Goal: Task Accomplishment & Management: Complete application form

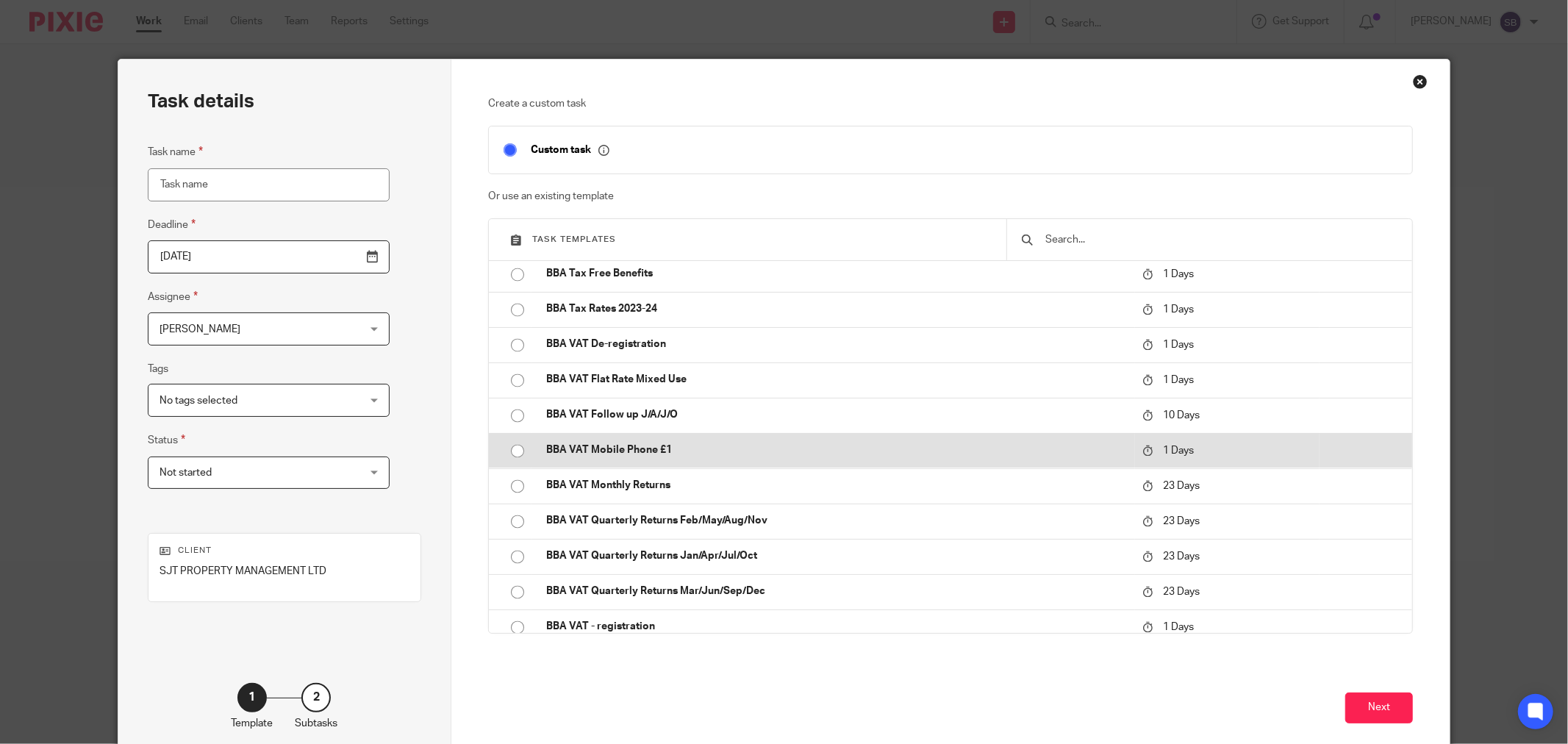
scroll to position [2612, 0]
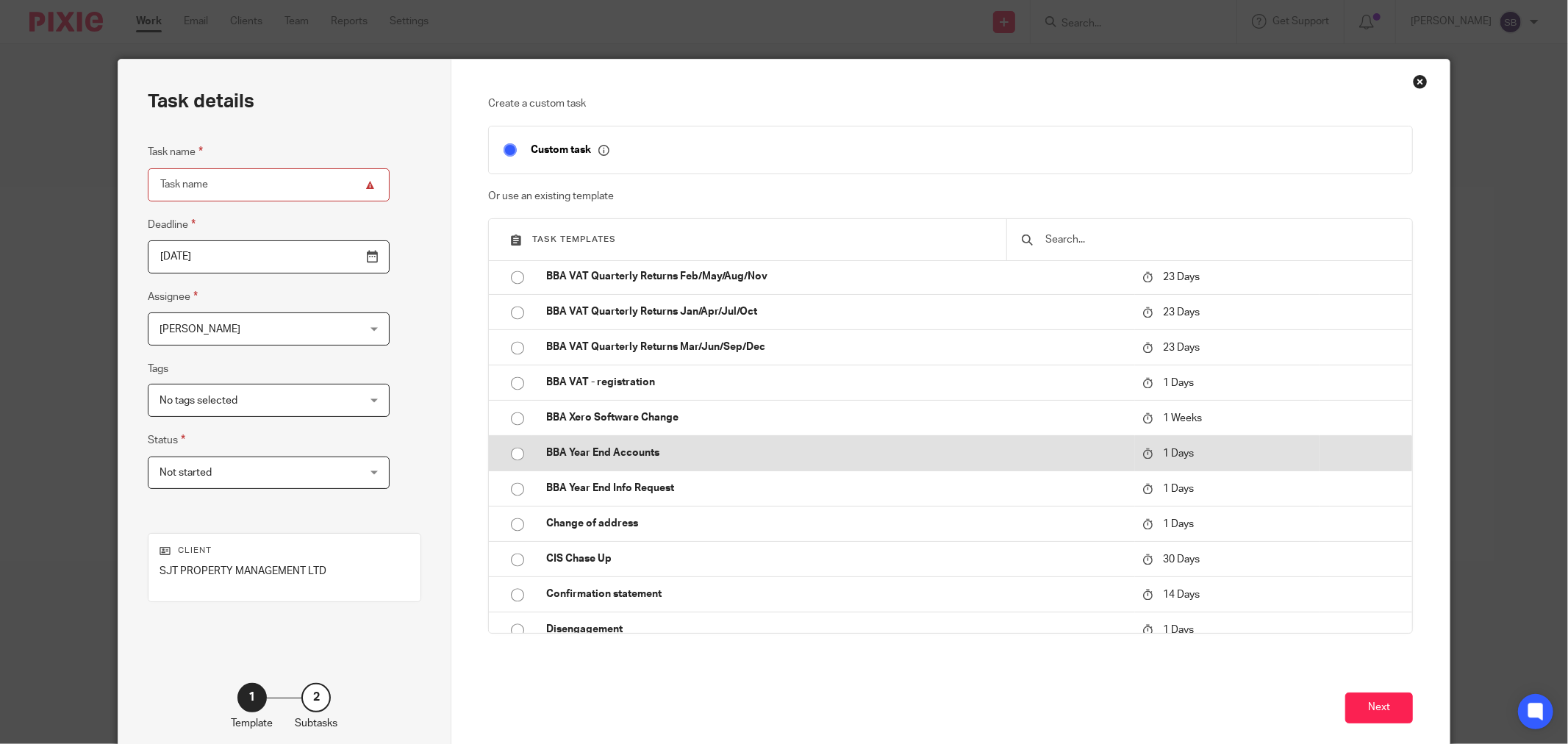
click at [683, 448] on p "BBA Year End Accounts" at bounding box center [837, 452] width 581 height 14
type input "2025-09-22"
type input "BBA Year End Accounts"
checkbox input "false"
radio input "true"
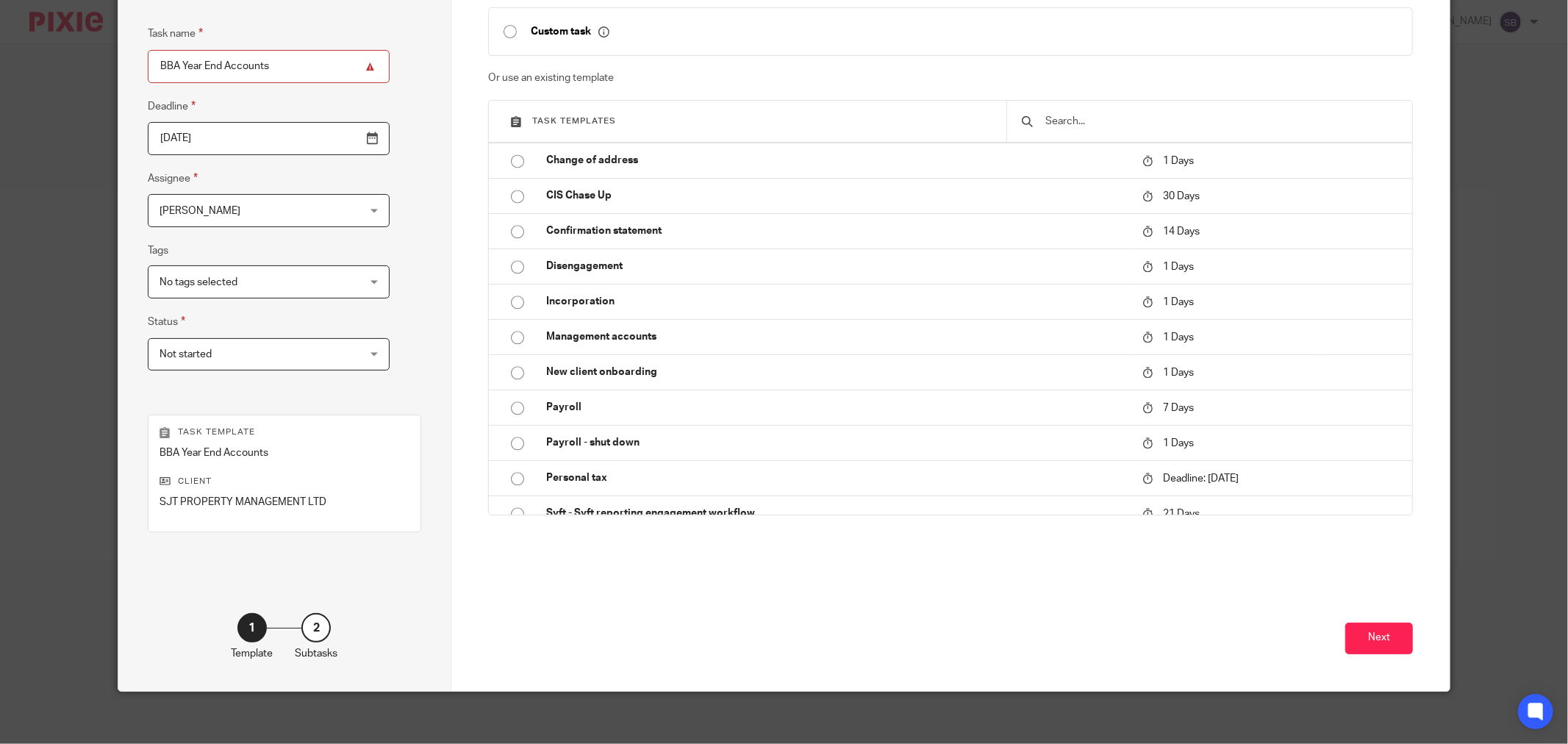
scroll to position [125, 0]
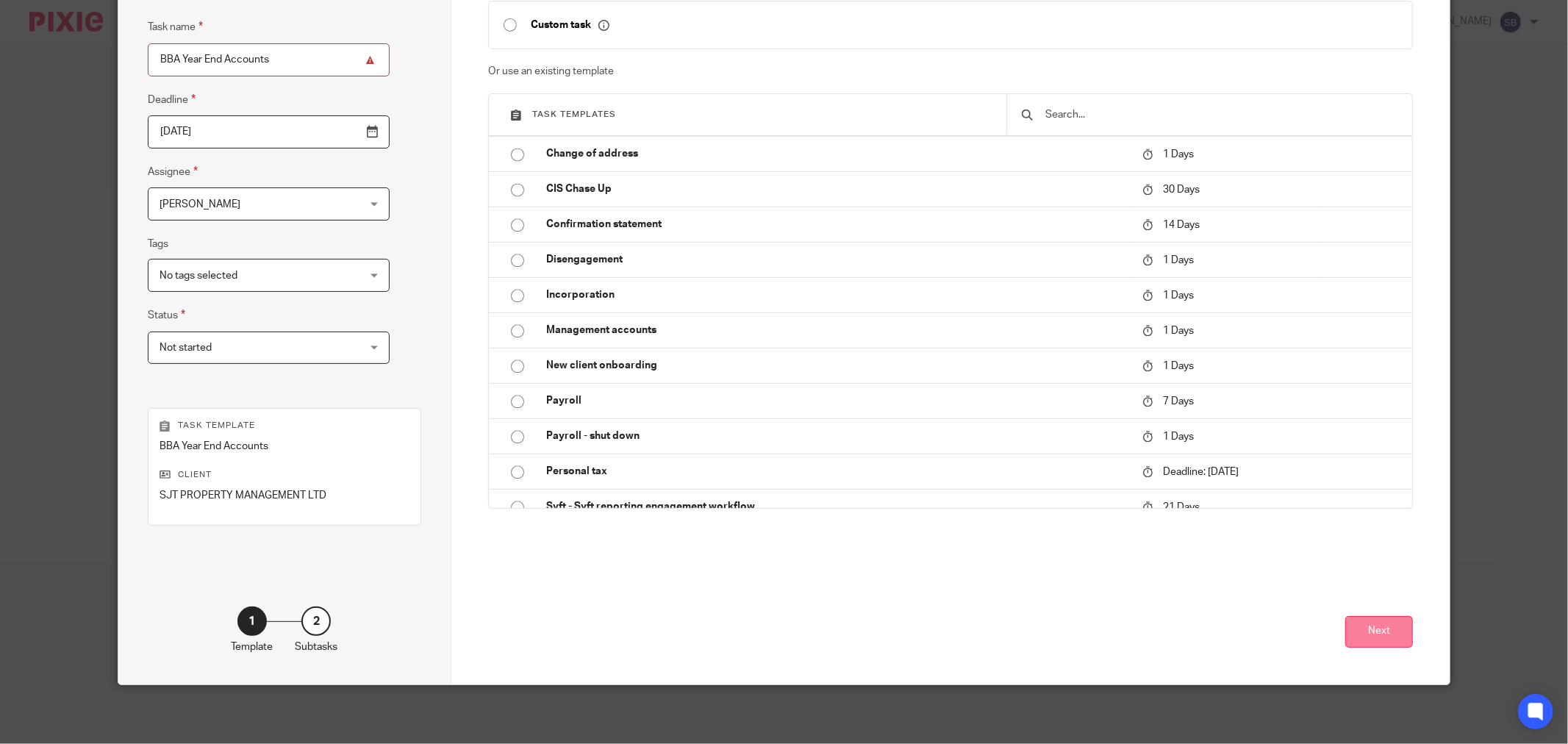
click at [1348, 641] on button "Next" at bounding box center [1379, 631] width 68 height 31
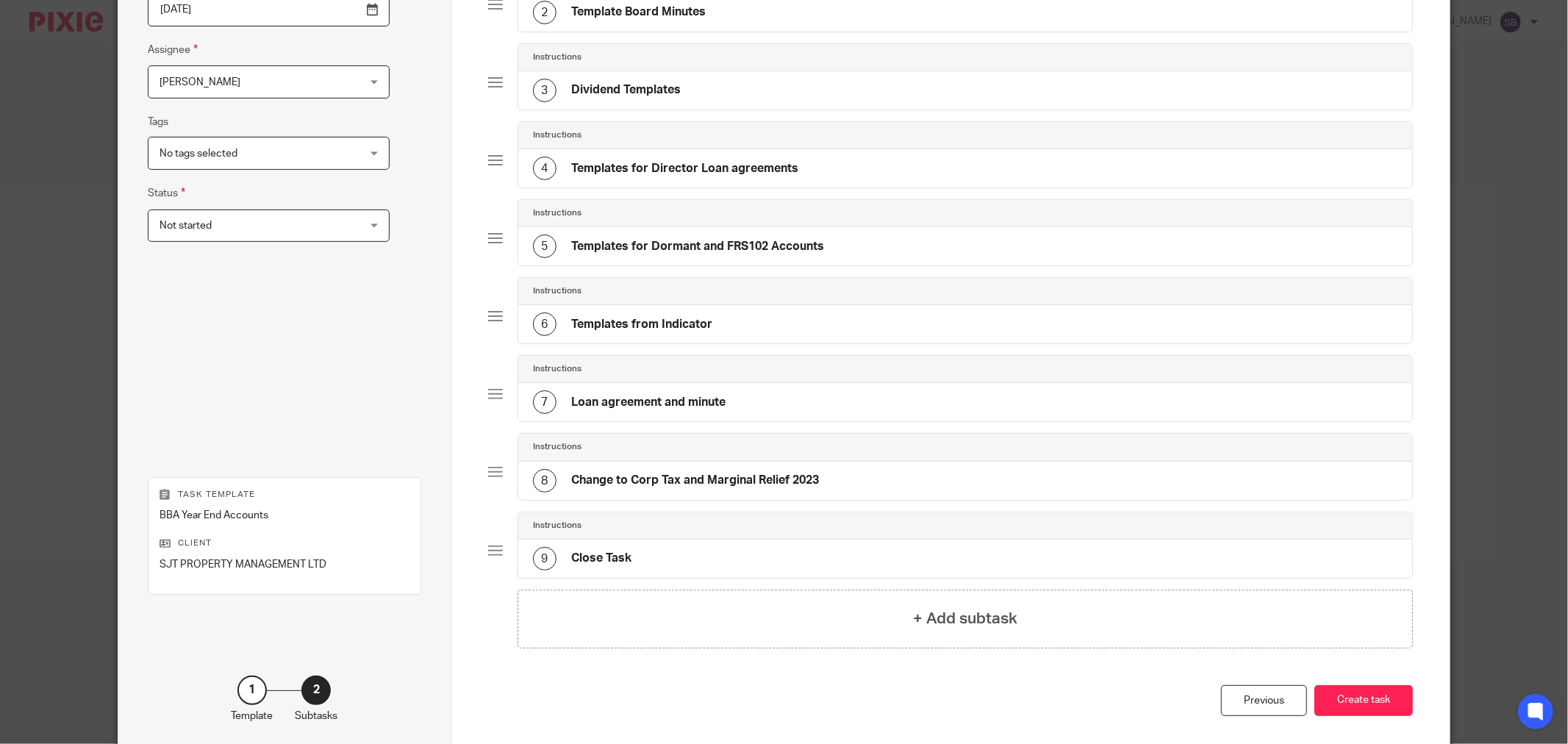
scroll to position [317, 0]
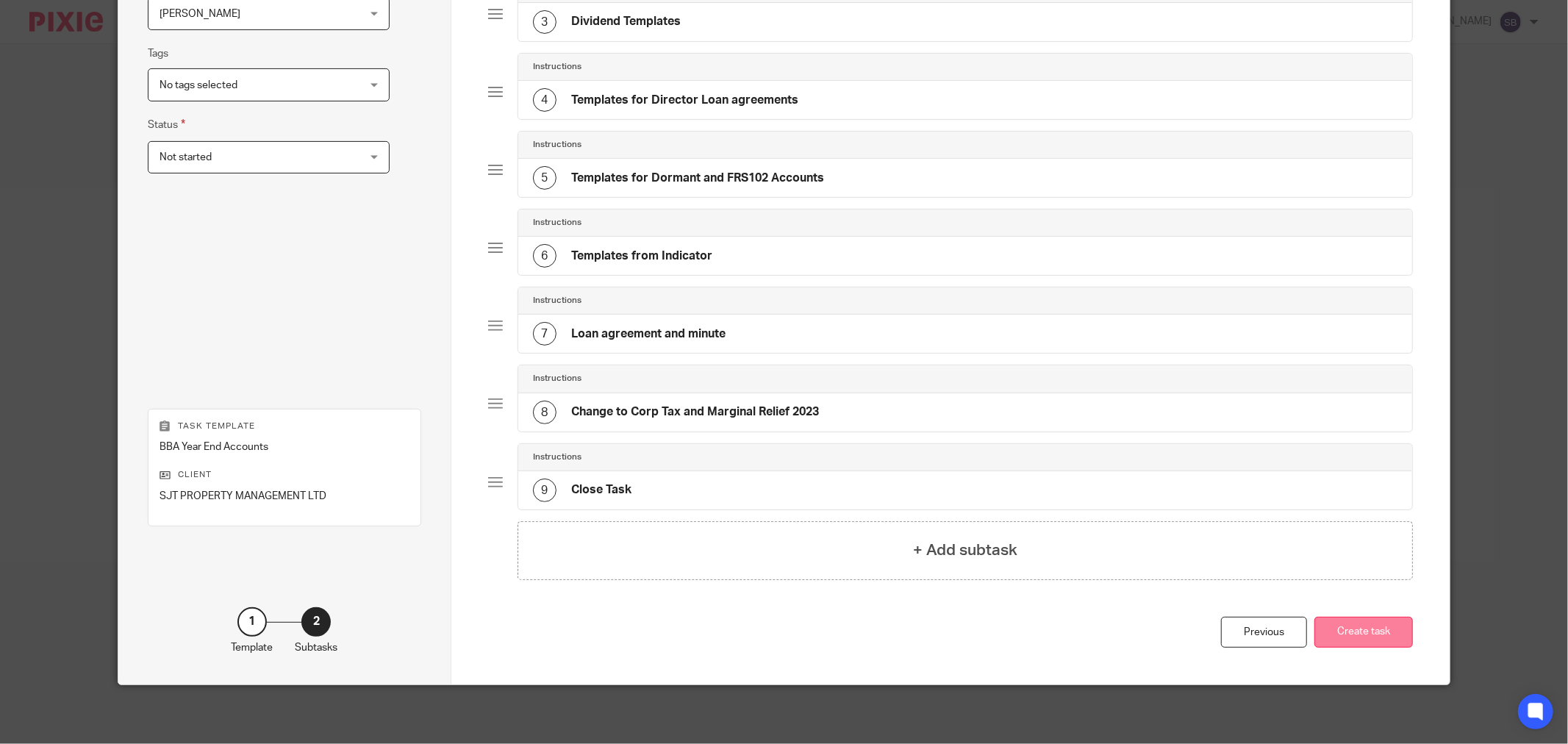
click at [1348, 621] on button "Create task" at bounding box center [1364, 632] width 98 height 31
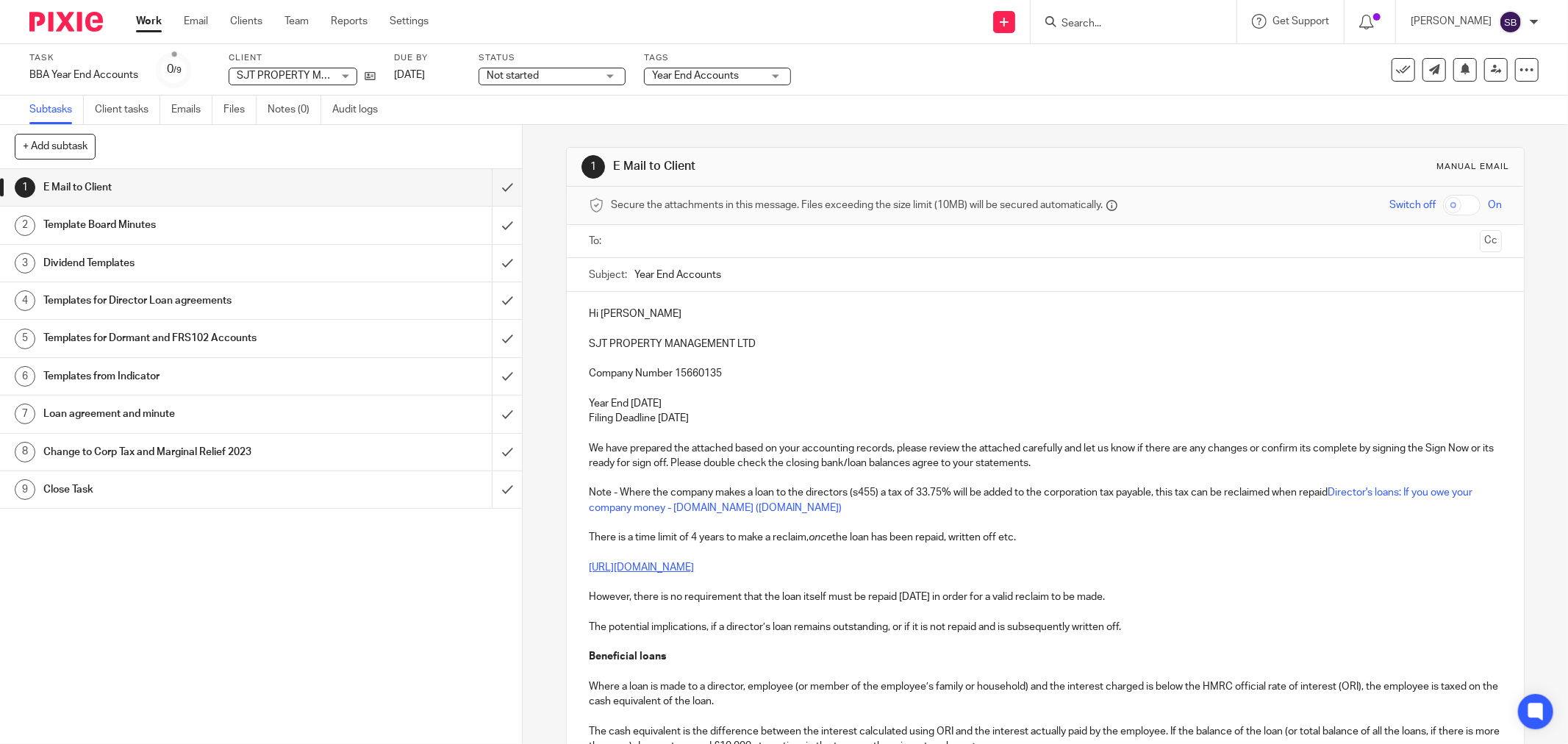
click at [642, 238] on input "text" at bounding box center [1045, 242] width 857 height 17
click at [834, 247] on input "text" at bounding box center [1139, 243] width 670 height 29
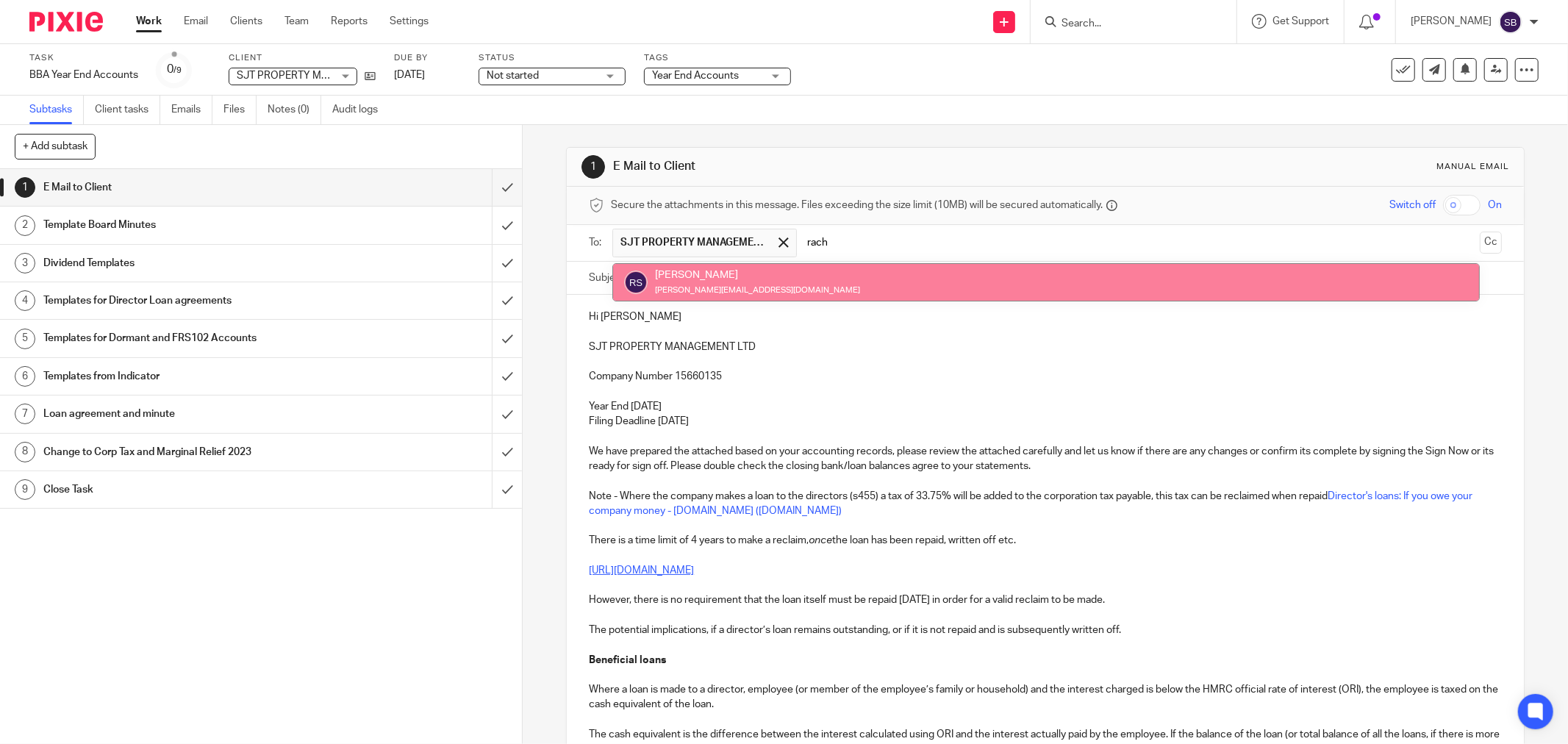
type input "rach"
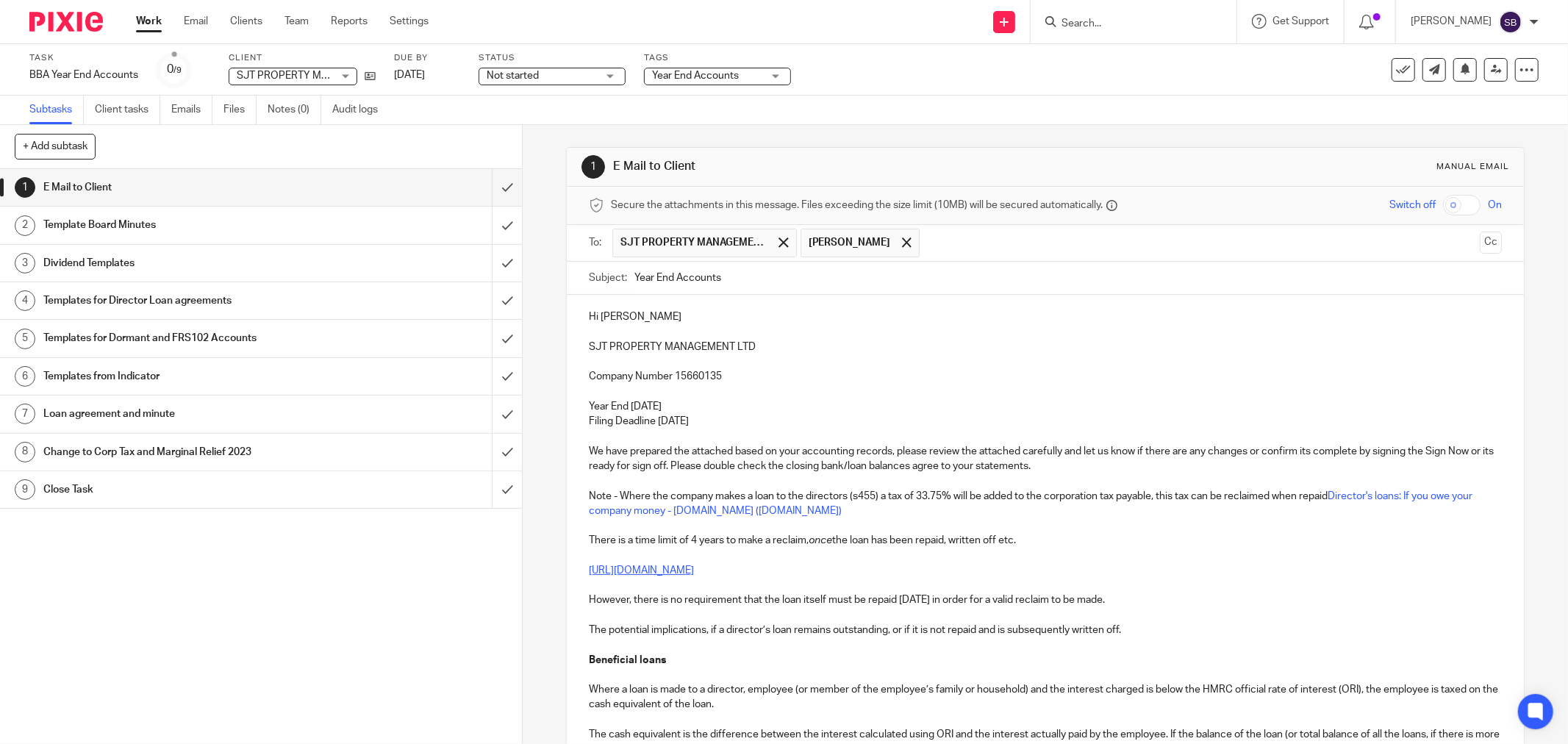
click at [847, 281] on input "Year End Accounts" at bounding box center [1068, 277] width 867 height 33
drag, startPoint x: 583, startPoint y: 347, endPoint x: 760, endPoint y: 354, distance: 177.1
copy p "SJT PROPERTY MANAGEMENT LTD"
click at [825, 280] on input "Year End Accounts 2025 -" at bounding box center [1068, 277] width 867 height 33
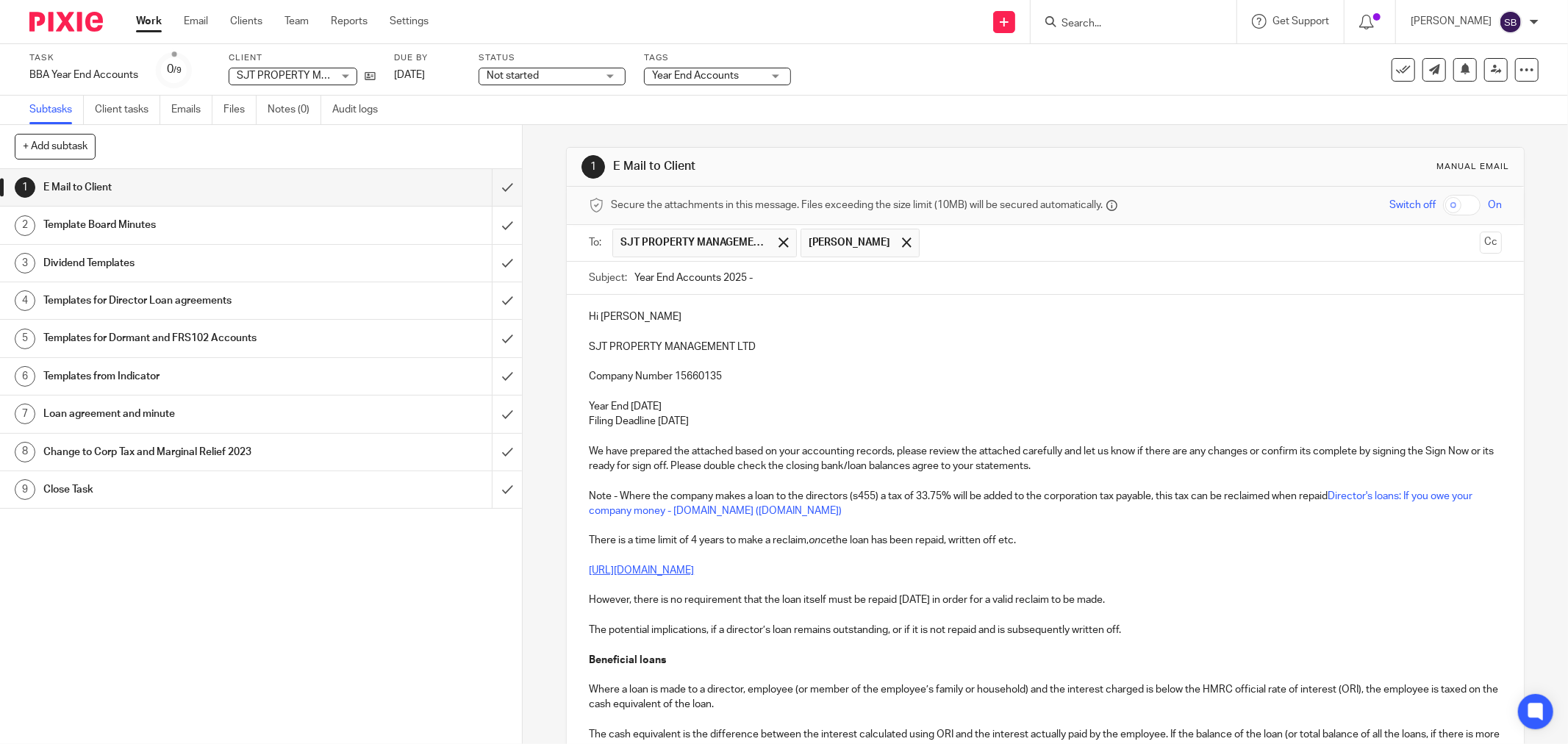
paste input "SJT PROPERTY MANAGEMENT LTD"
type input "Year End Accounts 2025 - SJT PROPERTY MANAGEMENT LTD"
drag, startPoint x: 583, startPoint y: 347, endPoint x: 762, endPoint y: 349, distance: 179.0
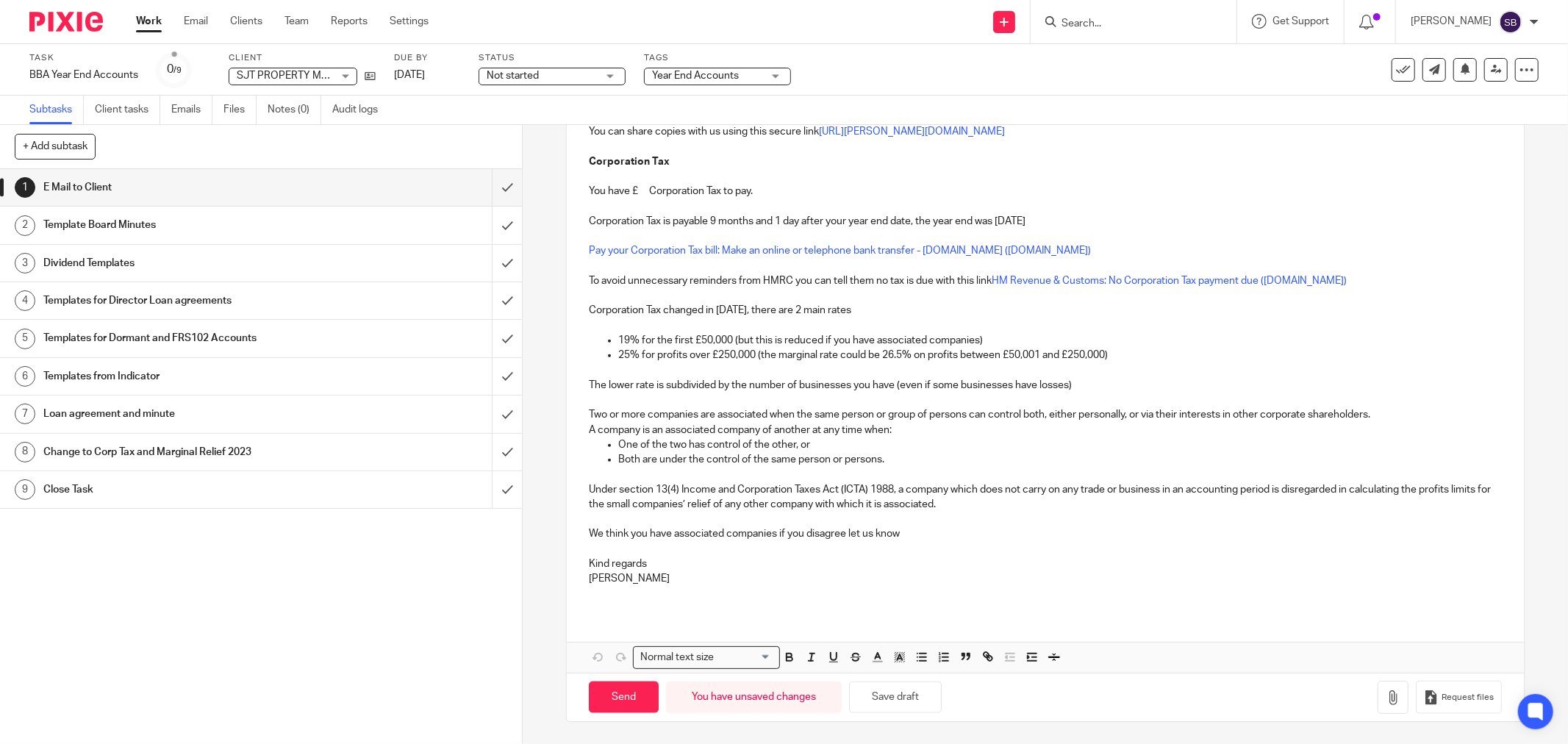
scroll to position [1258, 0]
click at [786, 659] on icon "button" at bounding box center [789, 656] width 13 height 13
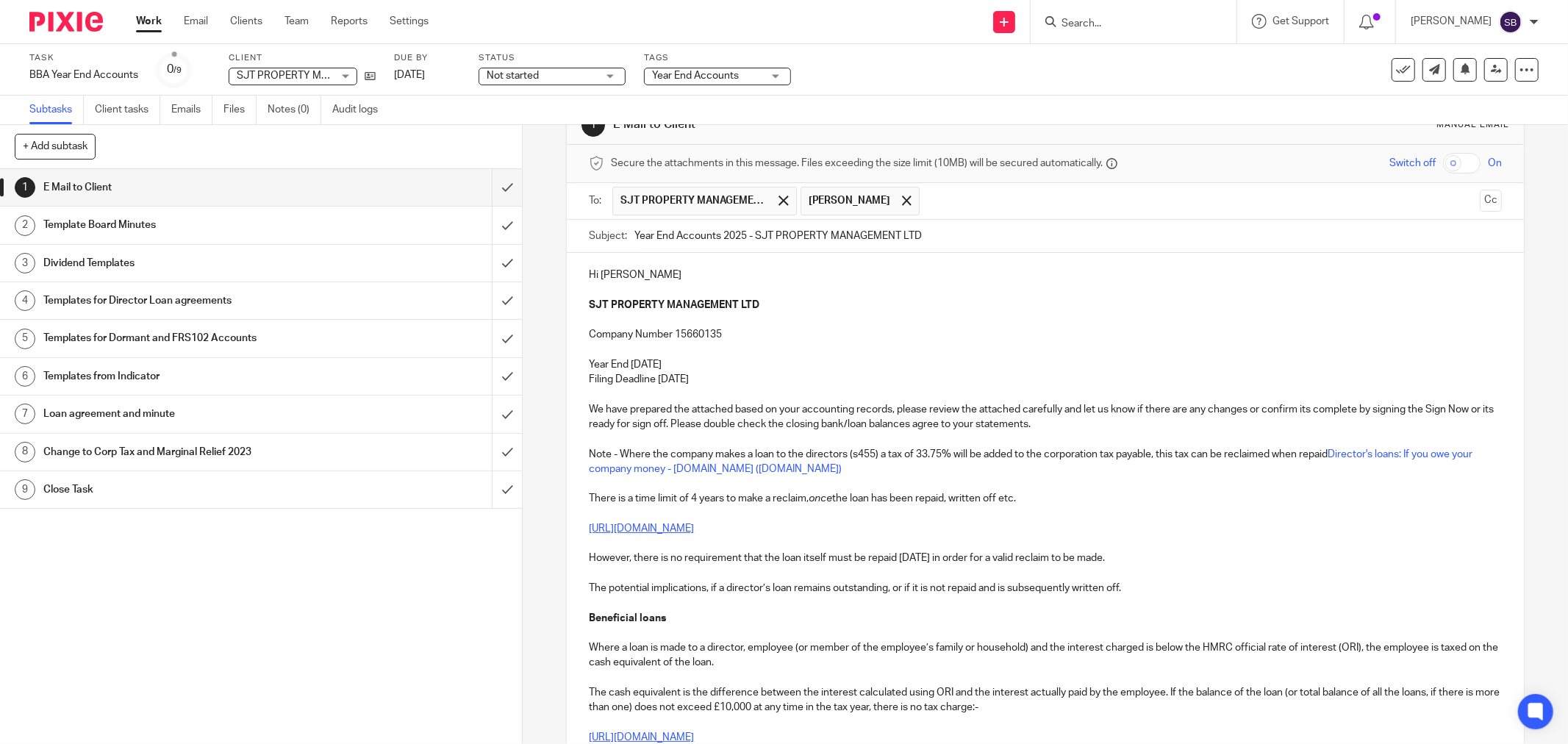
scroll to position [0, 0]
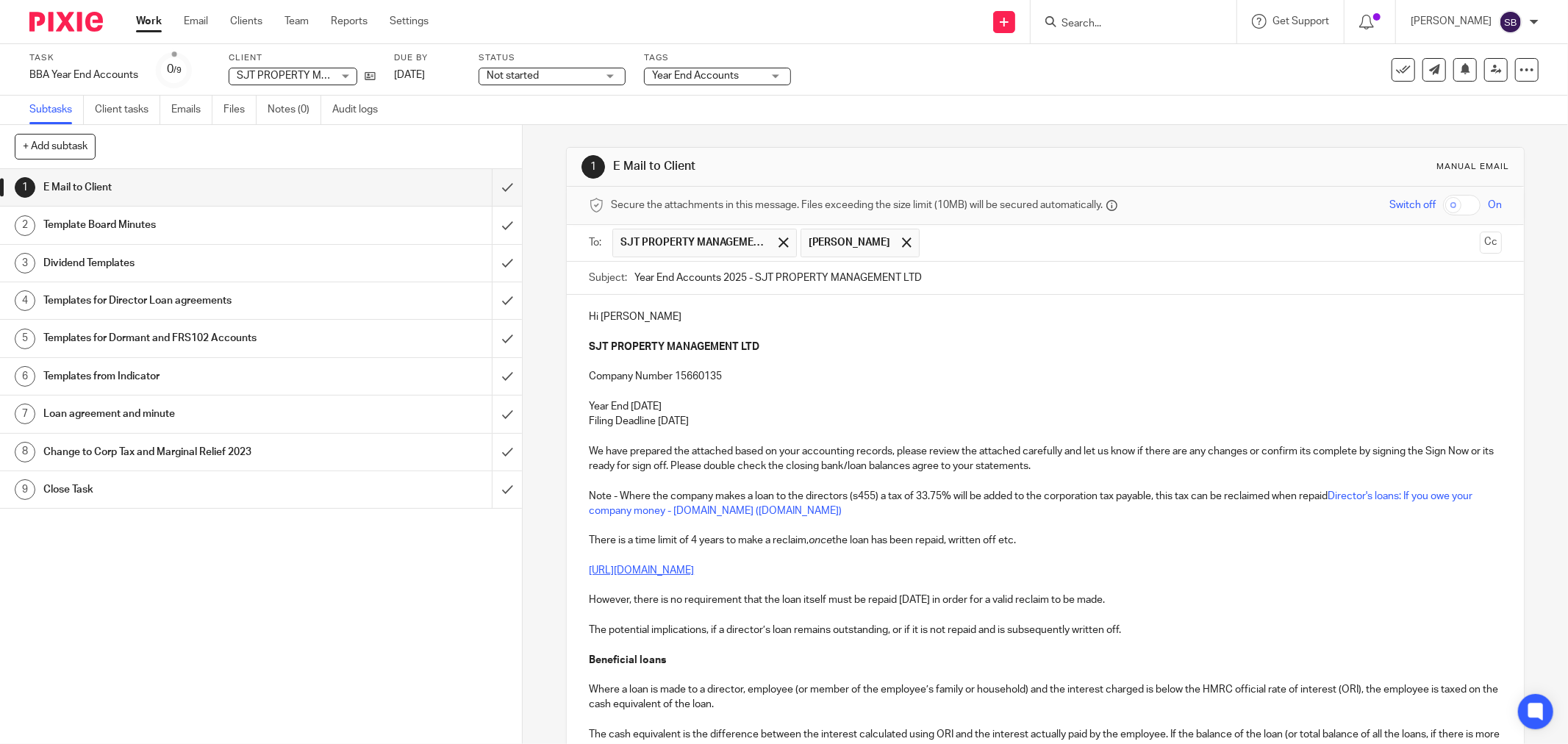
click at [942, 447] on p "We have prepared the attached based on your accounting records, please review t…" at bounding box center [1045, 459] width 913 height 30
drag, startPoint x: 581, startPoint y: 467, endPoint x: 692, endPoint y: 471, distance: 111.1
drag, startPoint x: 759, startPoint y: 469, endPoint x: 782, endPoint y: 469, distance: 23.0
click at [782, 469] on p "We have prepared the attached based on your accounting records, please review t…" at bounding box center [1045, 459] width 913 height 30
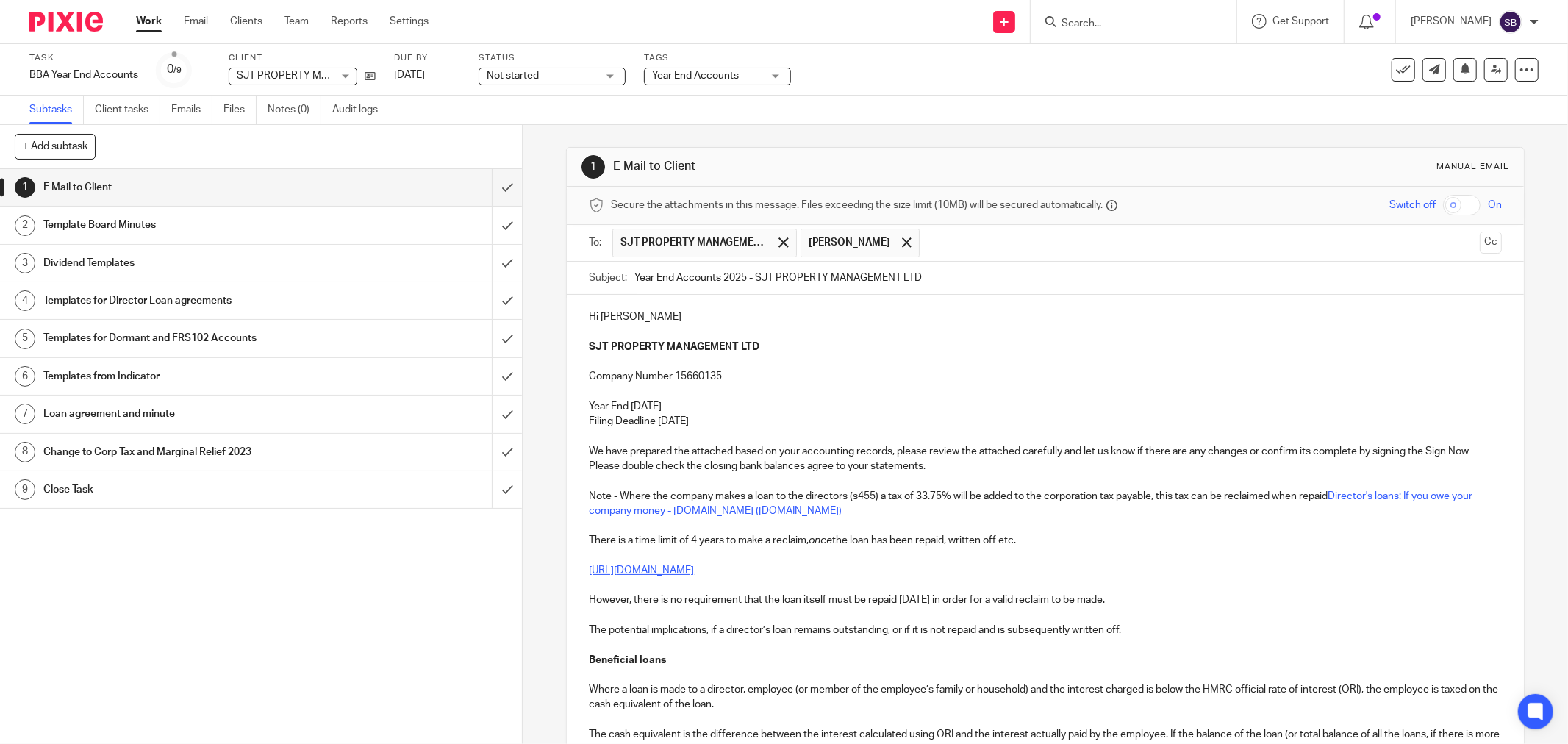
click at [799, 464] on p "We have prepared the attached based on your accounting records, please review t…" at bounding box center [1045, 459] width 913 height 30
click at [826, 471] on p "We have prepared the attached based on your accounting records, please review t…" at bounding box center [1045, 459] width 913 height 30
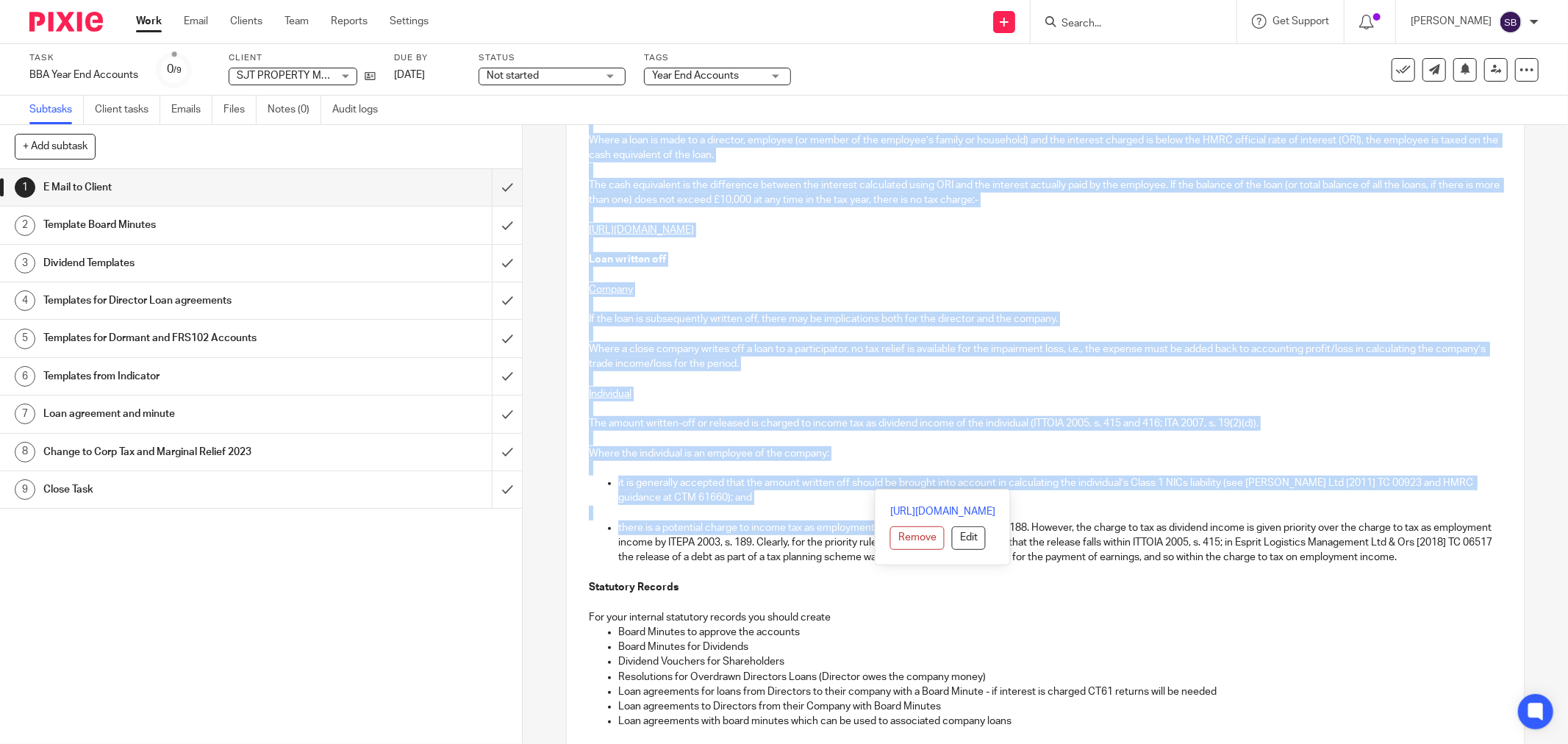
scroll to position [571, 0]
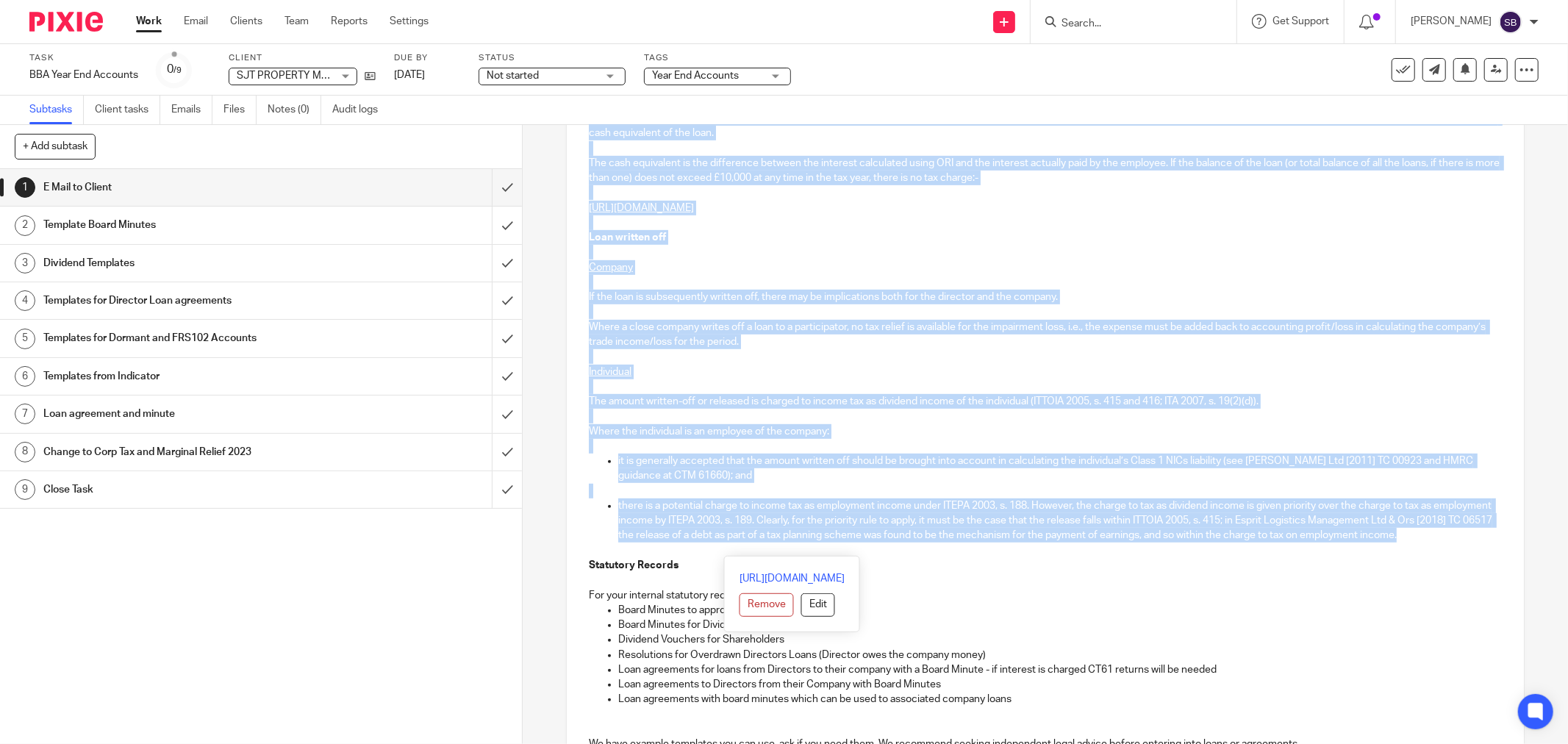
drag, startPoint x: 959, startPoint y: 472, endPoint x: 953, endPoint y: 544, distance: 72.2
click at [953, 544] on div "Hi [PERSON_NAME] SJT PROPERTY MANAGEMENT LTD Company Number 15660135 Year End […" at bounding box center [1045, 504] width 957 height 1560
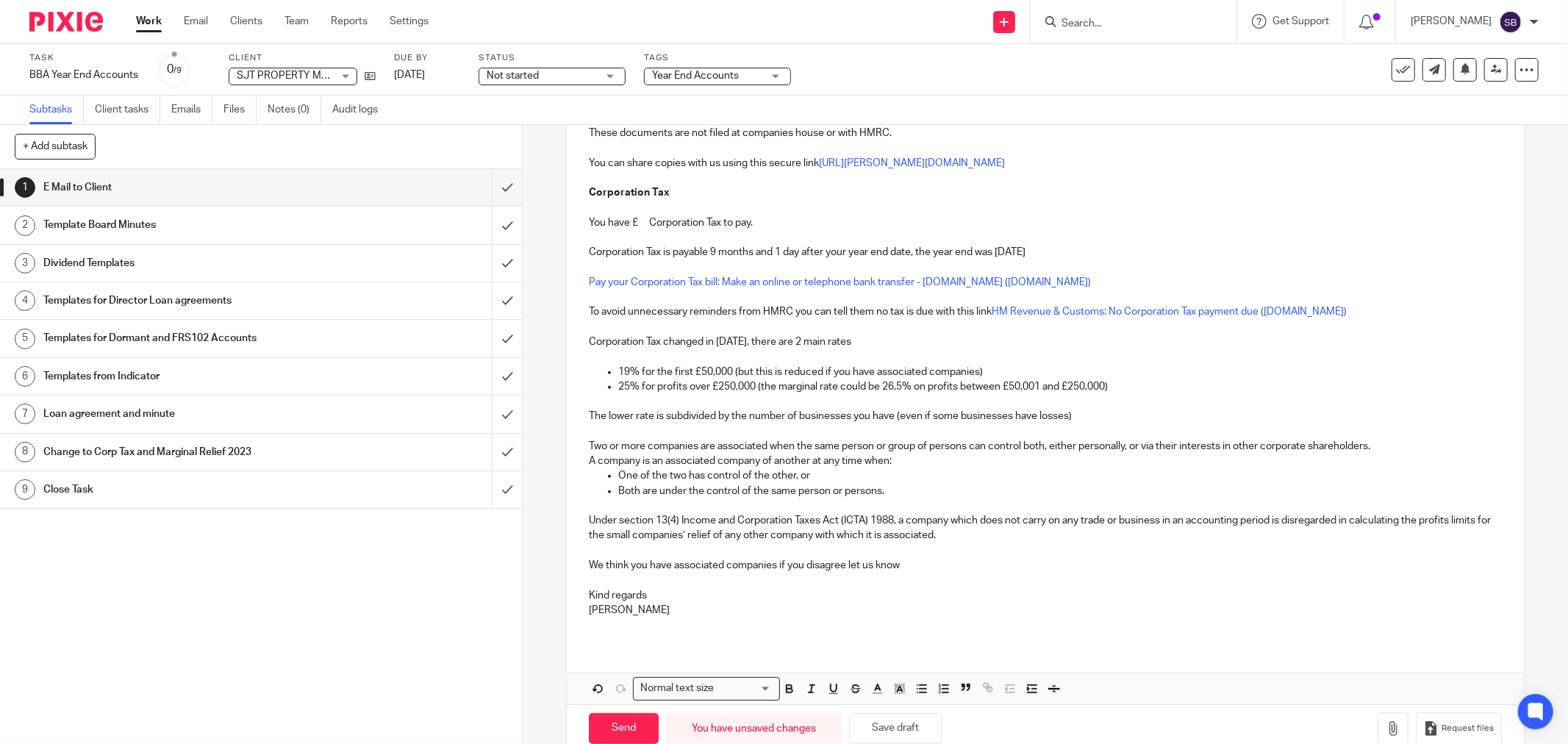
scroll to position [0, 0]
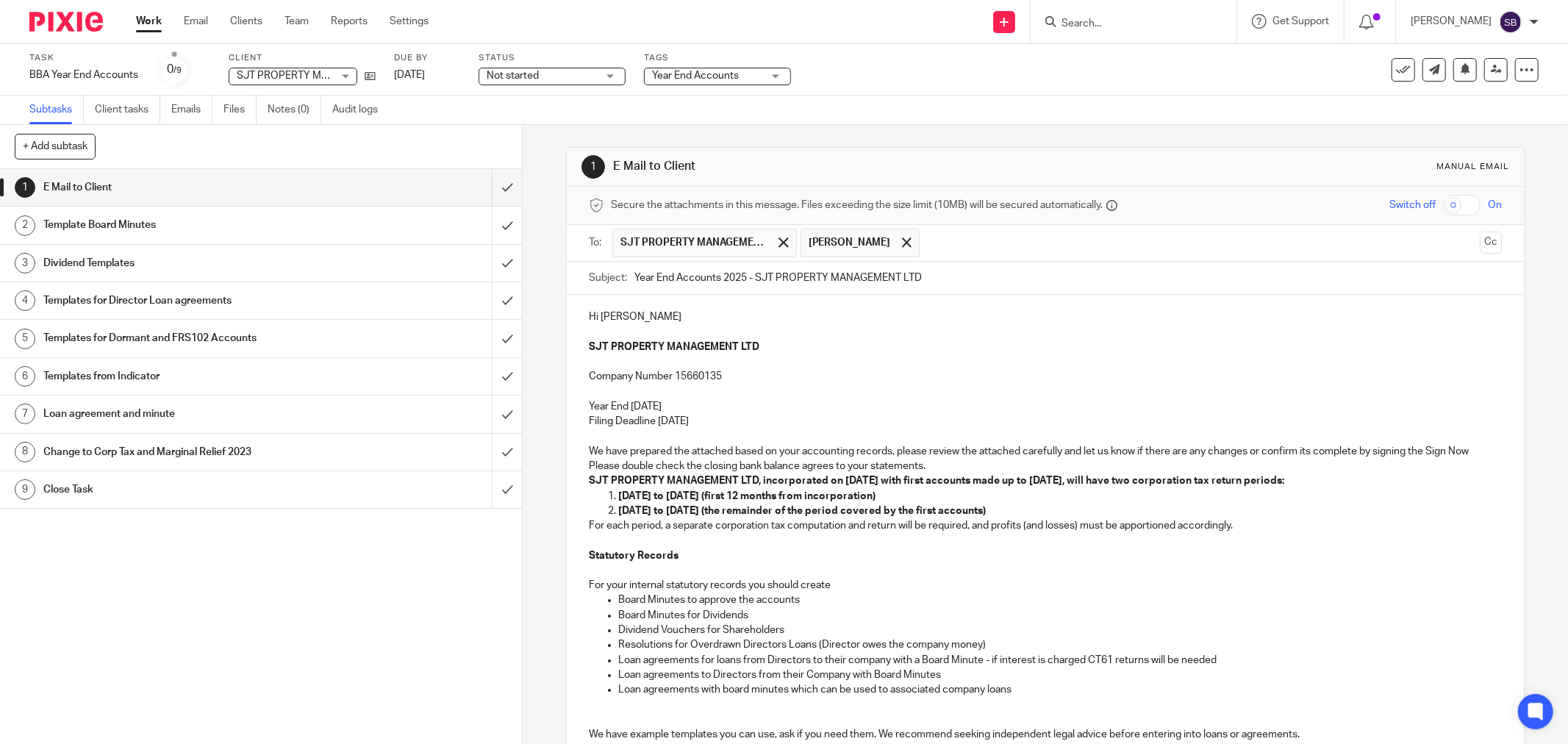
click at [930, 463] on p "We have prepared the attached based on your accounting records, please review t…" at bounding box center [1045, 459] width 913 height 30
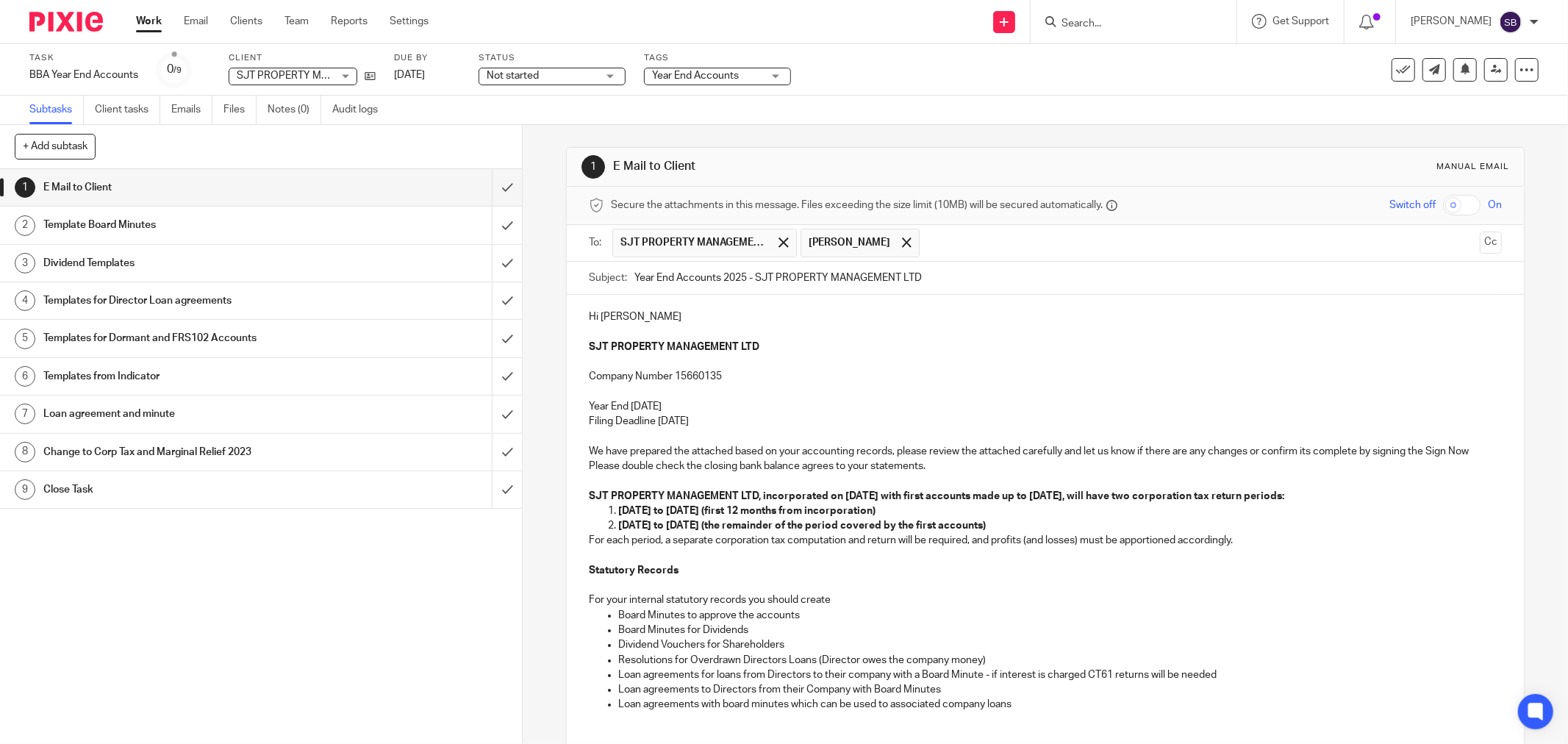
scroll to position [163, 0]
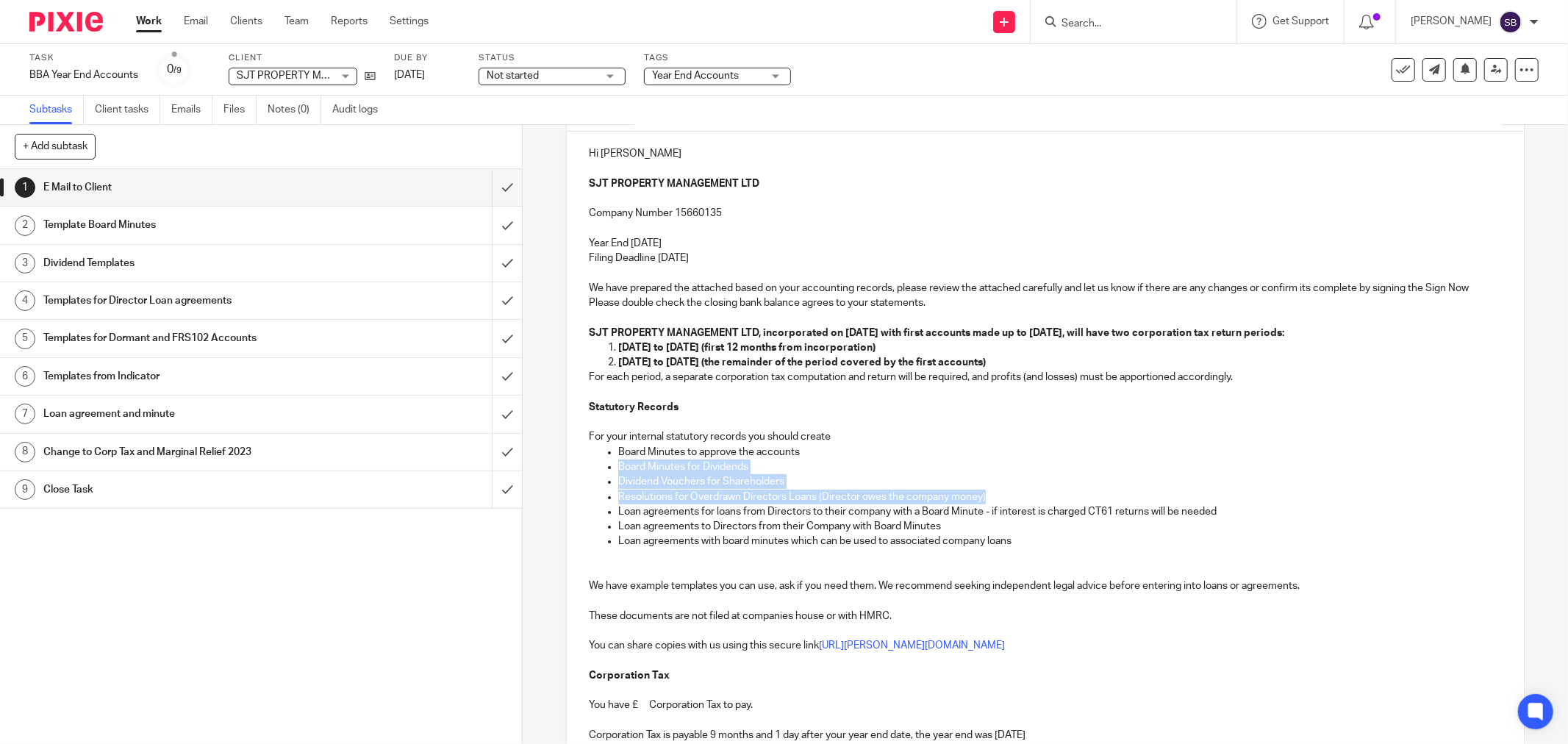
drag, startPoint x: 611, startPoint y: 470, endPoint x: 994, endPoint y: 499, distance: 384.1
click at [994, 499] on ul "Board Minutes to approve the accounts Board Minutes for Dividends Dividend Vouc…" at bounding box center [1045, 496] width 913 height 104
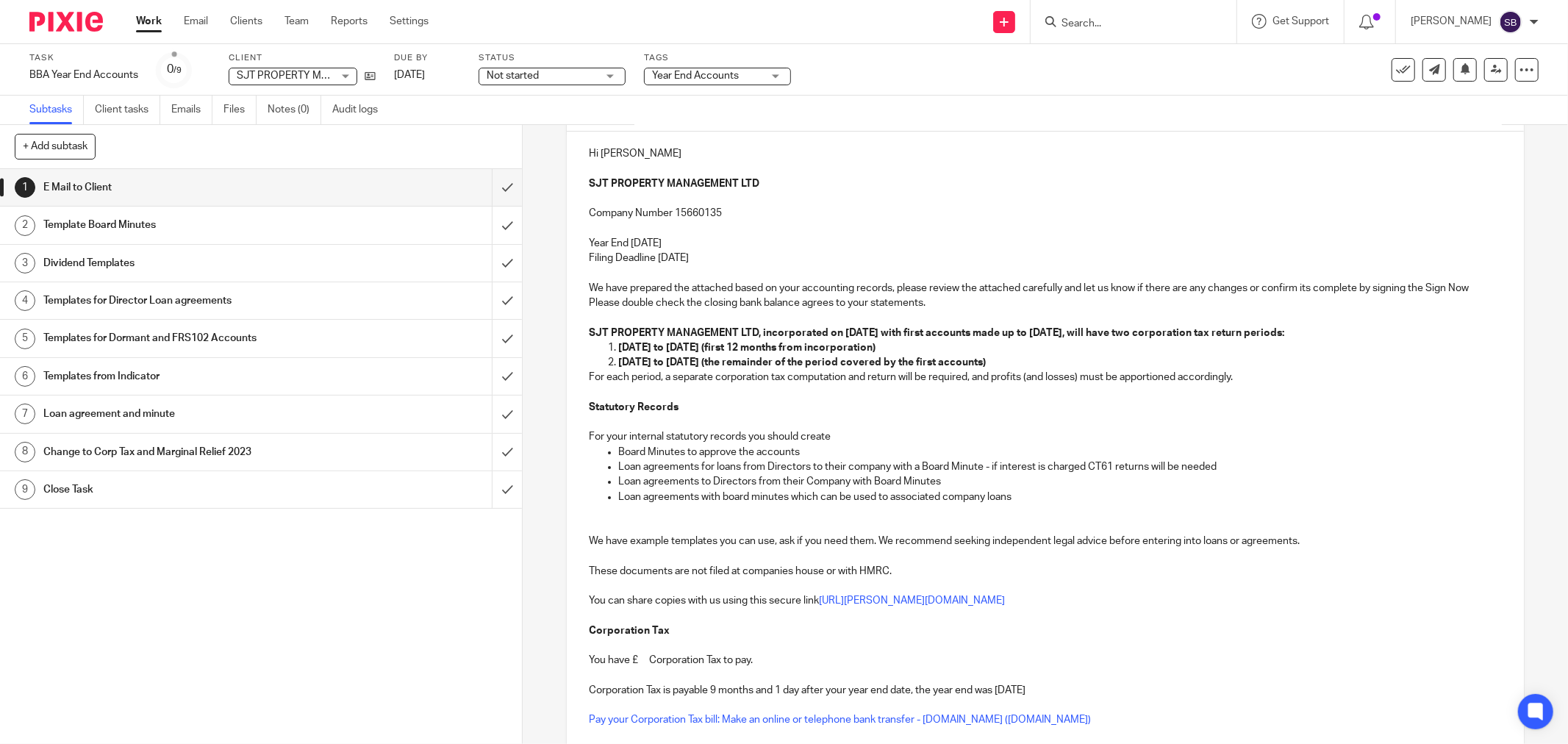
click at [619, 479] on p "Loan agreements to Directors from their Company with Board Minutes" at bounding box center [1060, 481] width 884 height 14
click at [611, 479] on ul "Board Minutes to approve the accounts Loan agreements for loans from Directors …" at bounding box center [1045, 474] width 913 height 59
click at [610, 483] on ul "Board Minutes to approve the accounts Loan agreements for loans from Directors …" at bounding box center [1045, 474] width 913 height 59
drag, startPoint x: 611, startPoint y: 479, endPoint x: 1022, endPoint y: 492, distance: 411.2
click at [1022, 492] on ul "Board Minutes to approve the accounts Loan agreements for loans from Directors …" at bounding box center [1045, 474] width 913 height 59
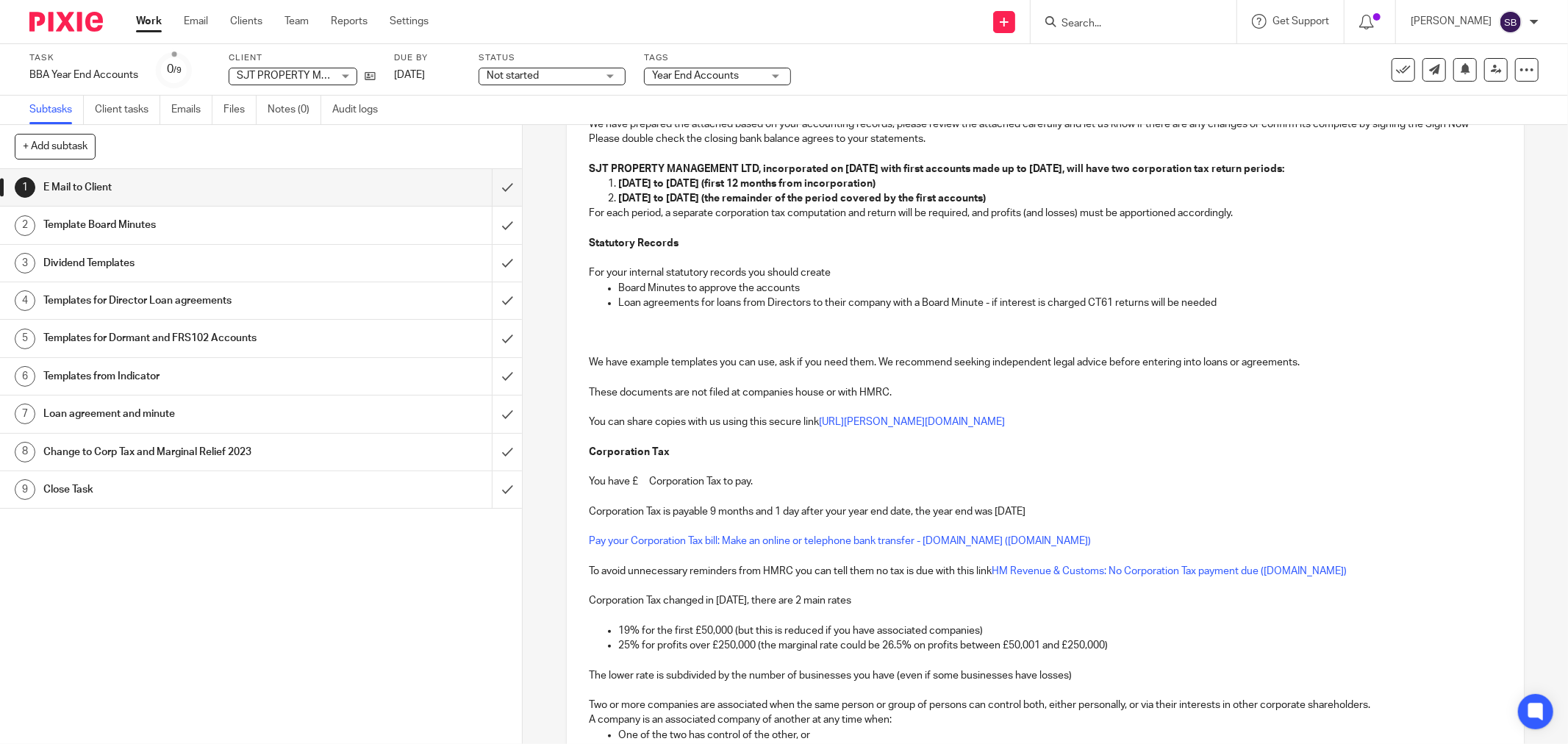
scroll to position [408, 0]
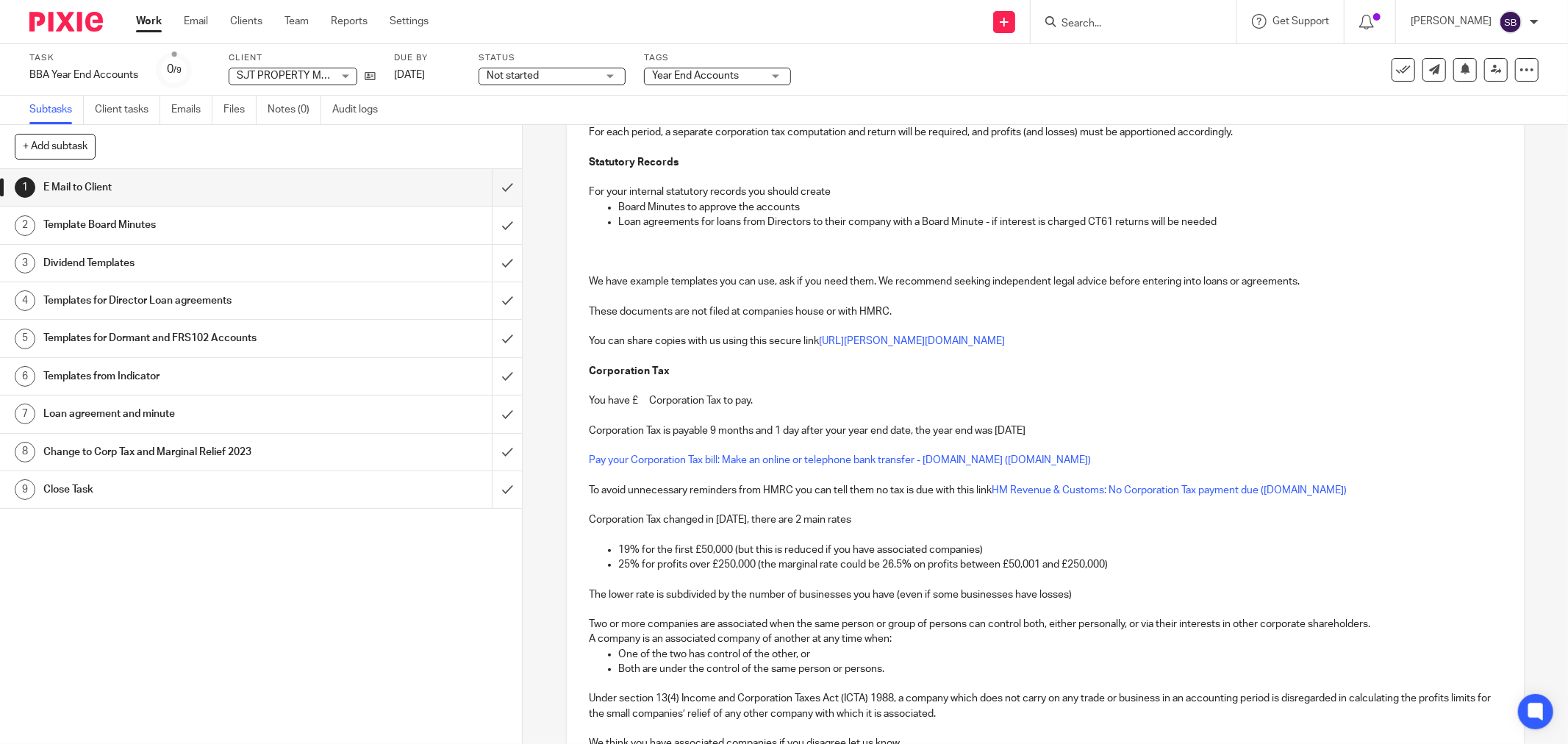
click at [638, 399] on p "You have £ Corporation Tax to pay." at bounding box center [1045, 400] width 913 height 14
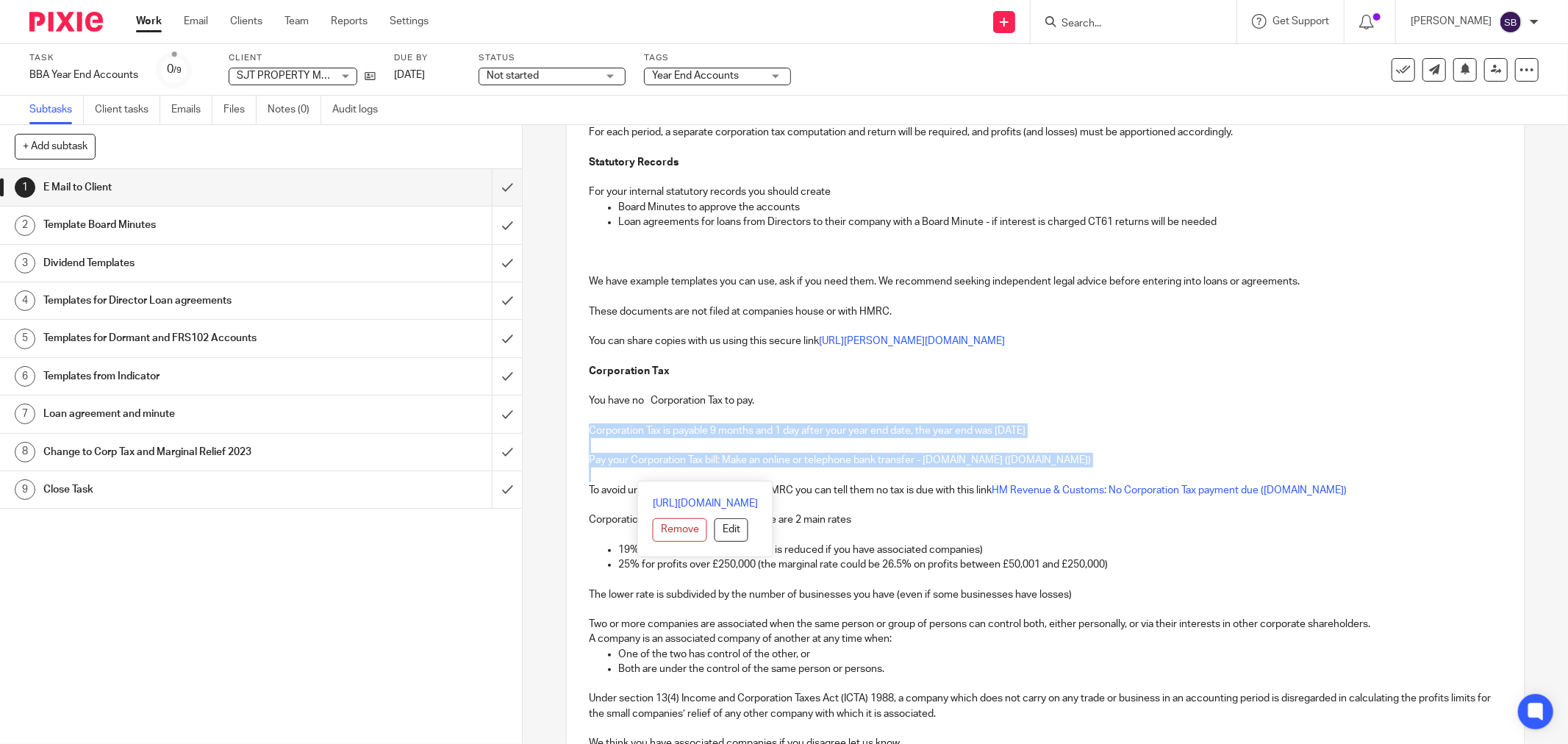
drag, startPoint x: 585, startPoint y: 429, endPoint x: 1104, endPoint y: 469, distance: 520.5
click at [1104, 469] on div "Hi [PERSON_NAME] SJT PROPERTY MANAGEMENT LTD Company Number 15660135 Year End […" at bounding box center [1045, 354] width 957 height 934
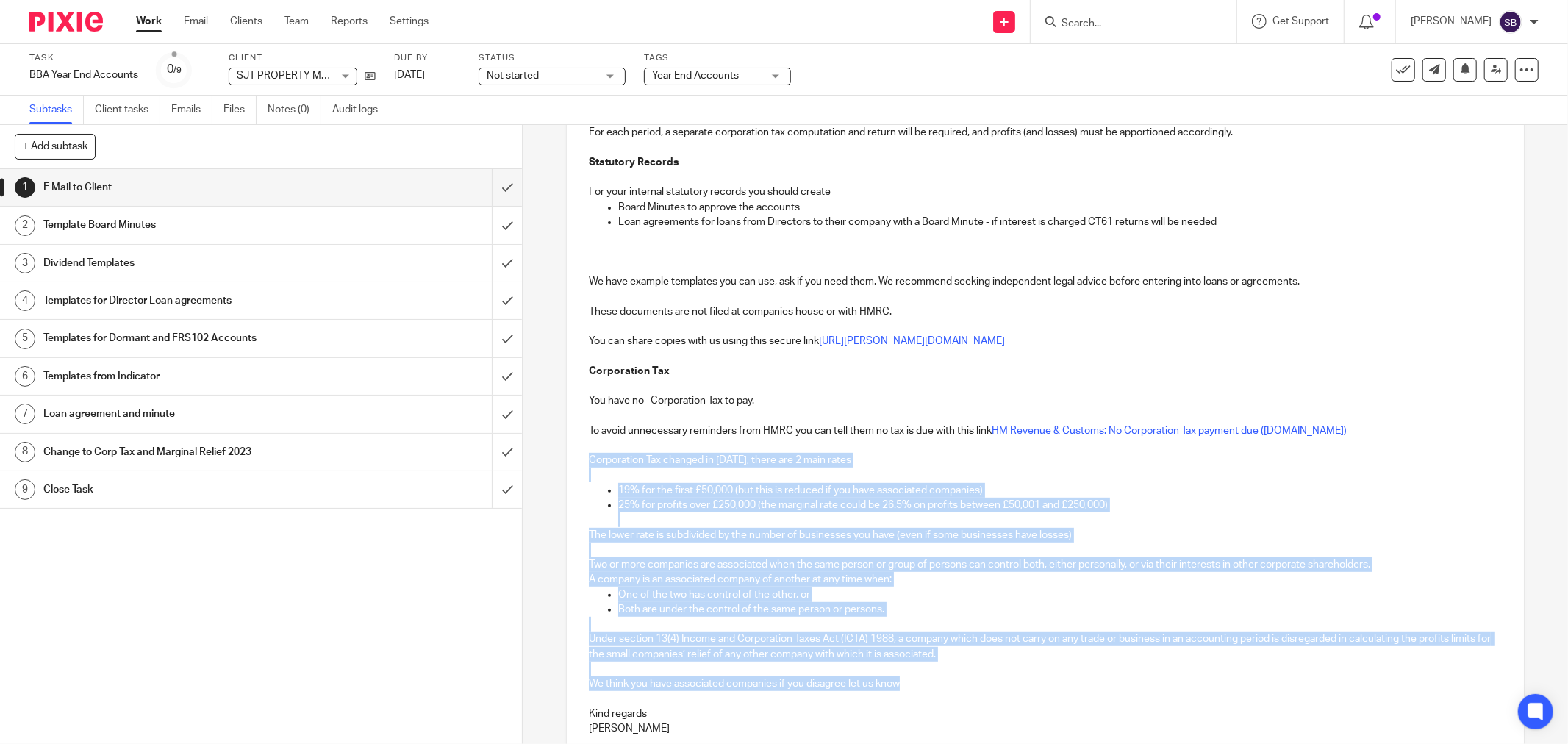
drag, startPoint x: 585, startPoint y: 459, endPoint x: 995, endPoint y: 684, distance: 467.7
click at [995, 684] on div "Hi [PERSON_NAME] SJT PROPERTY MANAGEMENT LTD Company Number 15660135 Year End […" at bounding box center [1045, 324] width 957 height 874
click at [912, 685] on p "We think you have associated companies if you disagree let us know" at bounding box center [1045, 683] width 913 height 14
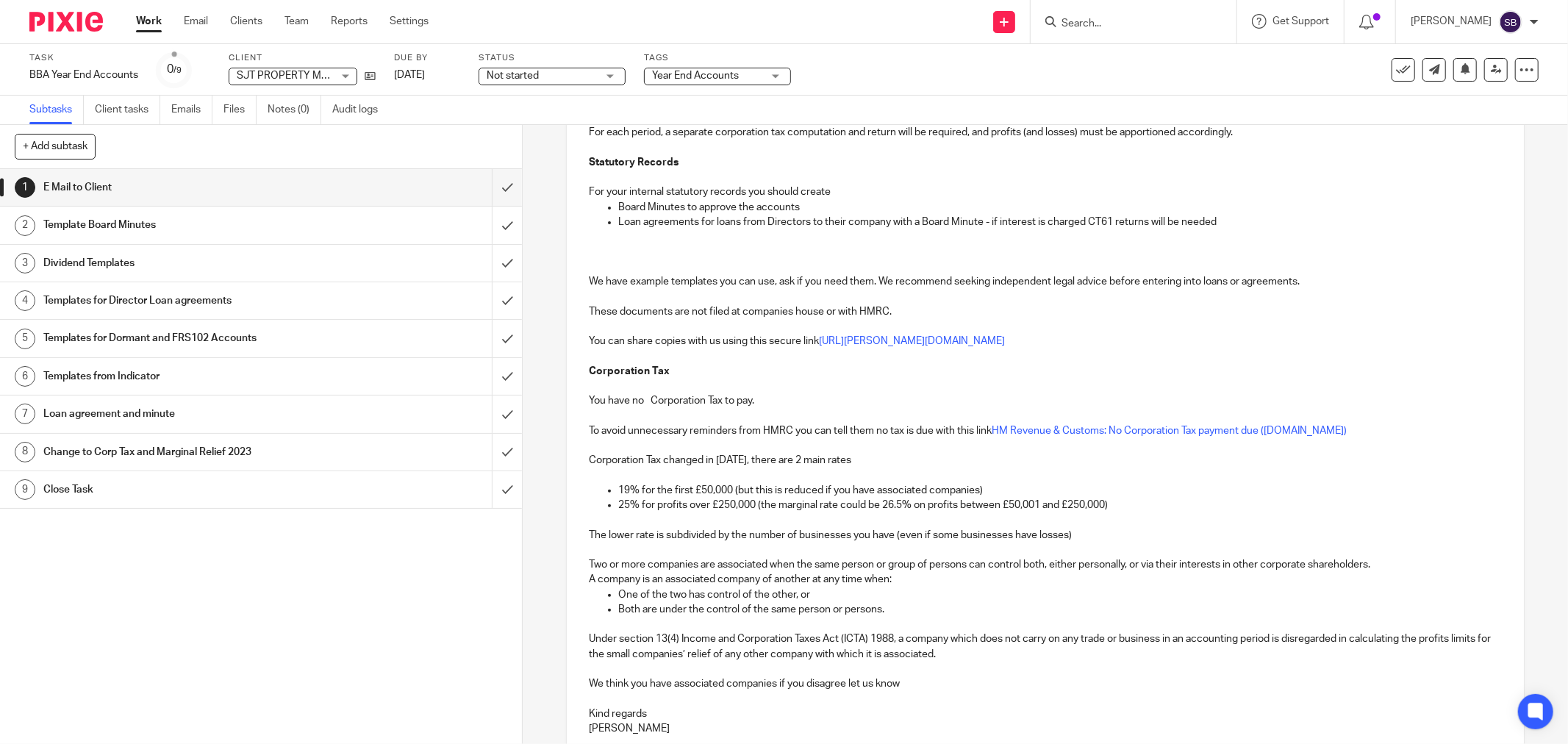
click at [671, 684] on p "We think you have associated companies if you disagree let us know" at bounding box center [1045, 683] width 913 height 14
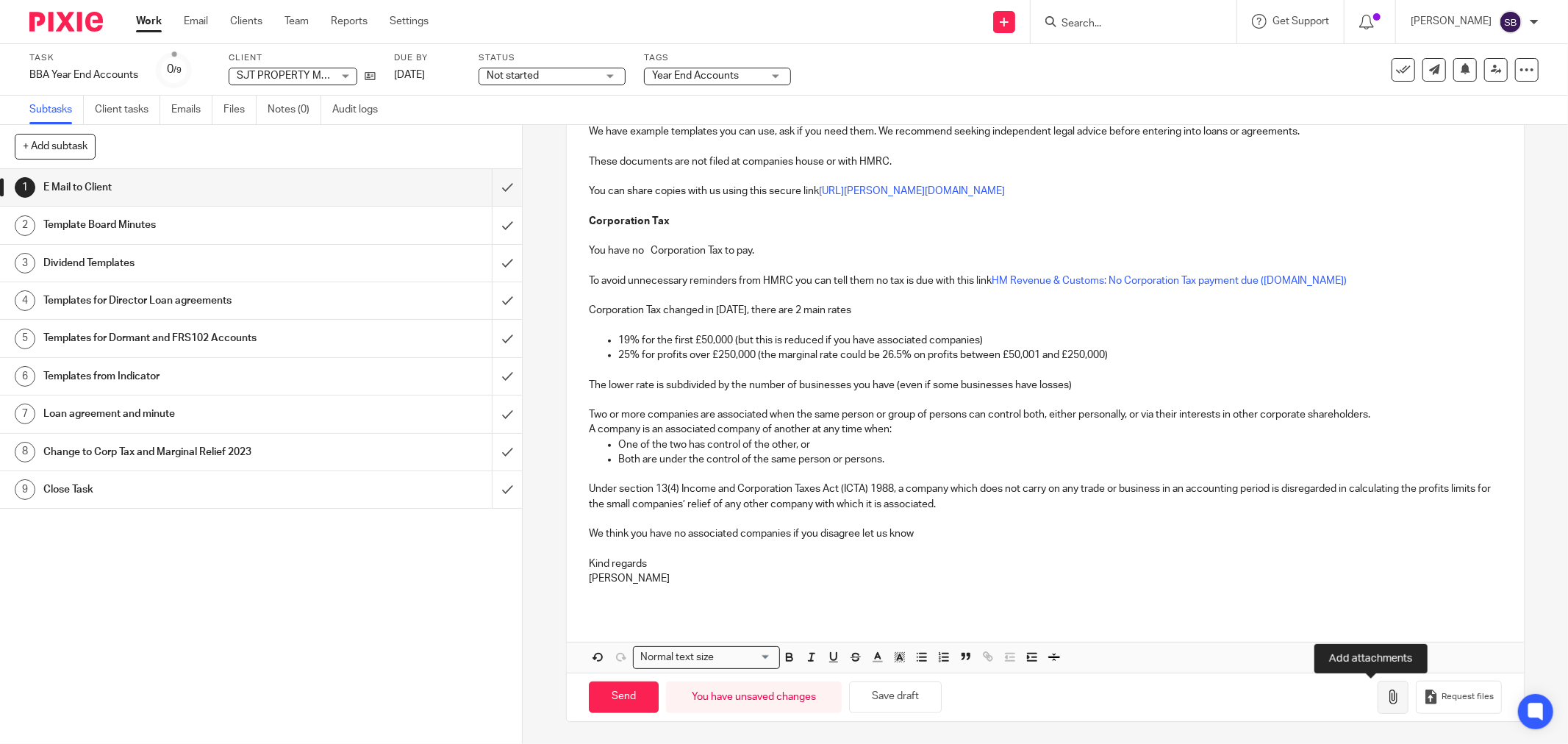
click at [1386, 700] on icon "button" at bounding box center [1393, 696] width 14 height 14
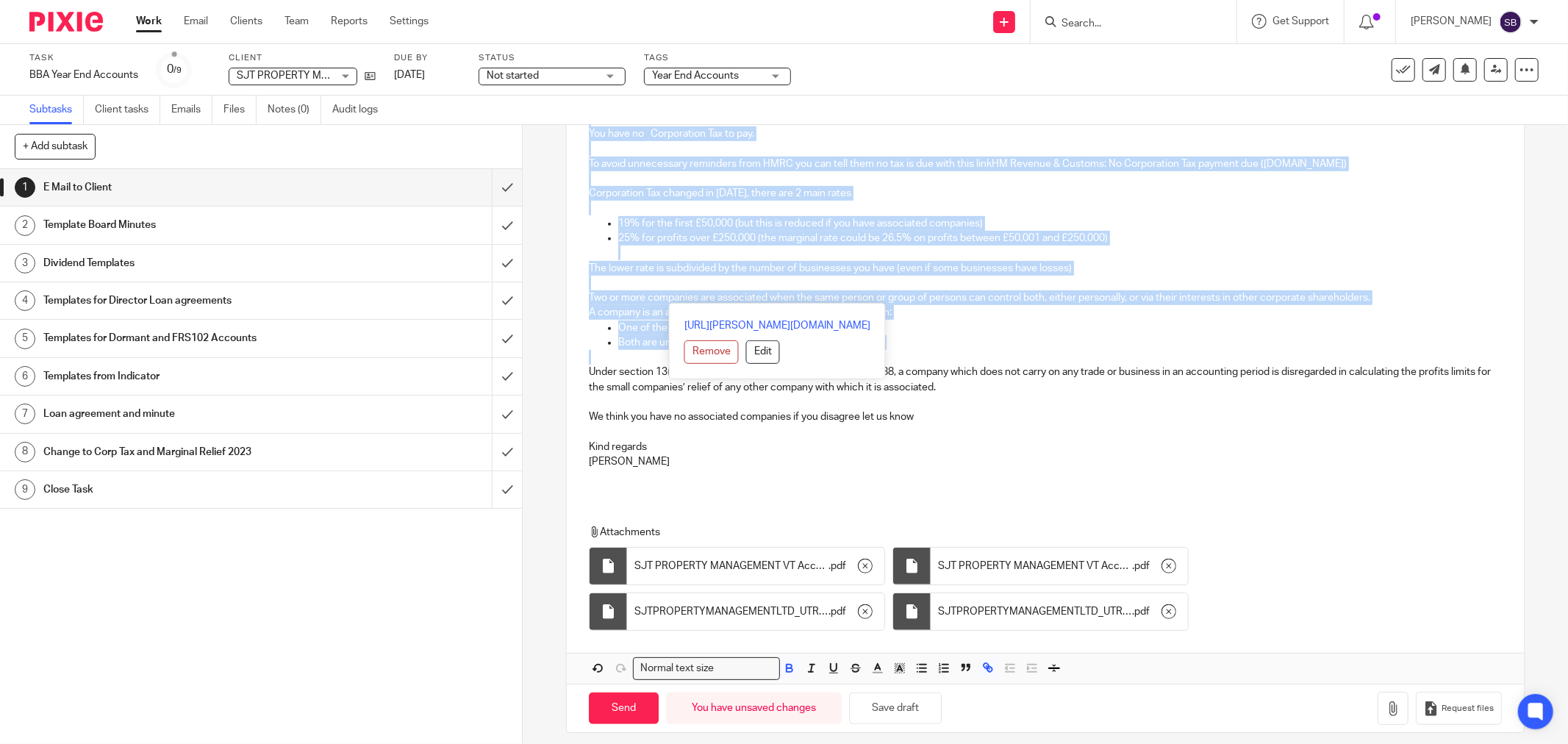
scroll to position [688, 0]
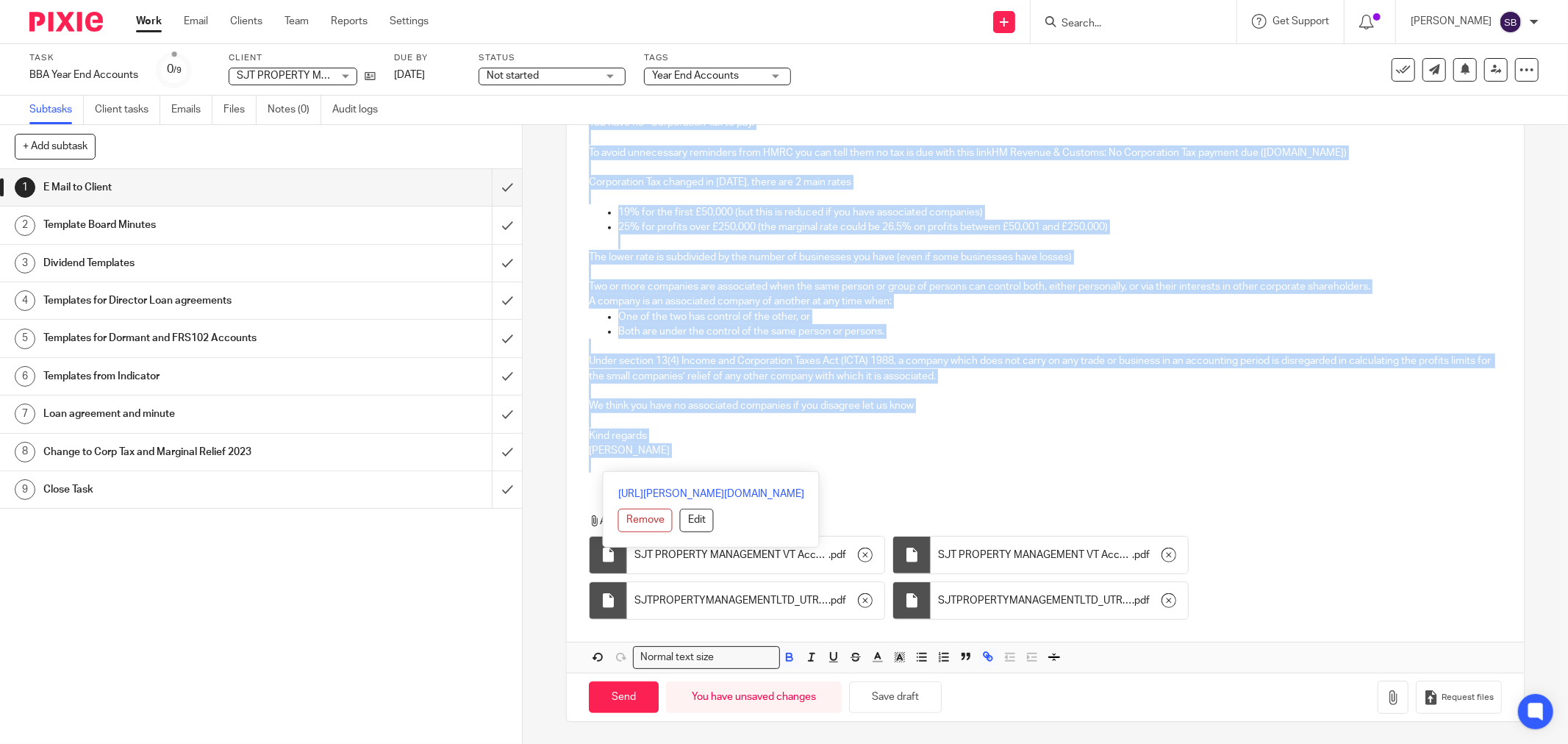
drag, startPoint x: 583, startPoint y: 314, endPoint x: 844, endPoint y: 496, distance: 318.2
click at [844, 496] on div "Hi [PERSON_NAME] SJT PROPERTY MANAGEMENT LTD Company Number 15660135 Year End […" at bounding box center [1045, 140] width 957 height 1063
copy div "Hi [PERSON_NAME] SJT PROPERTY MANAGEMENT LTD Company Number 15660135 Year End […"
drag, startPoint x: 602, startPoint y: 692, endPoint x: 622, endPoint y: 688, distance: 20.4
click at [602, 692] on input "Send" at bounding box center [624, 697] width 70 height 31
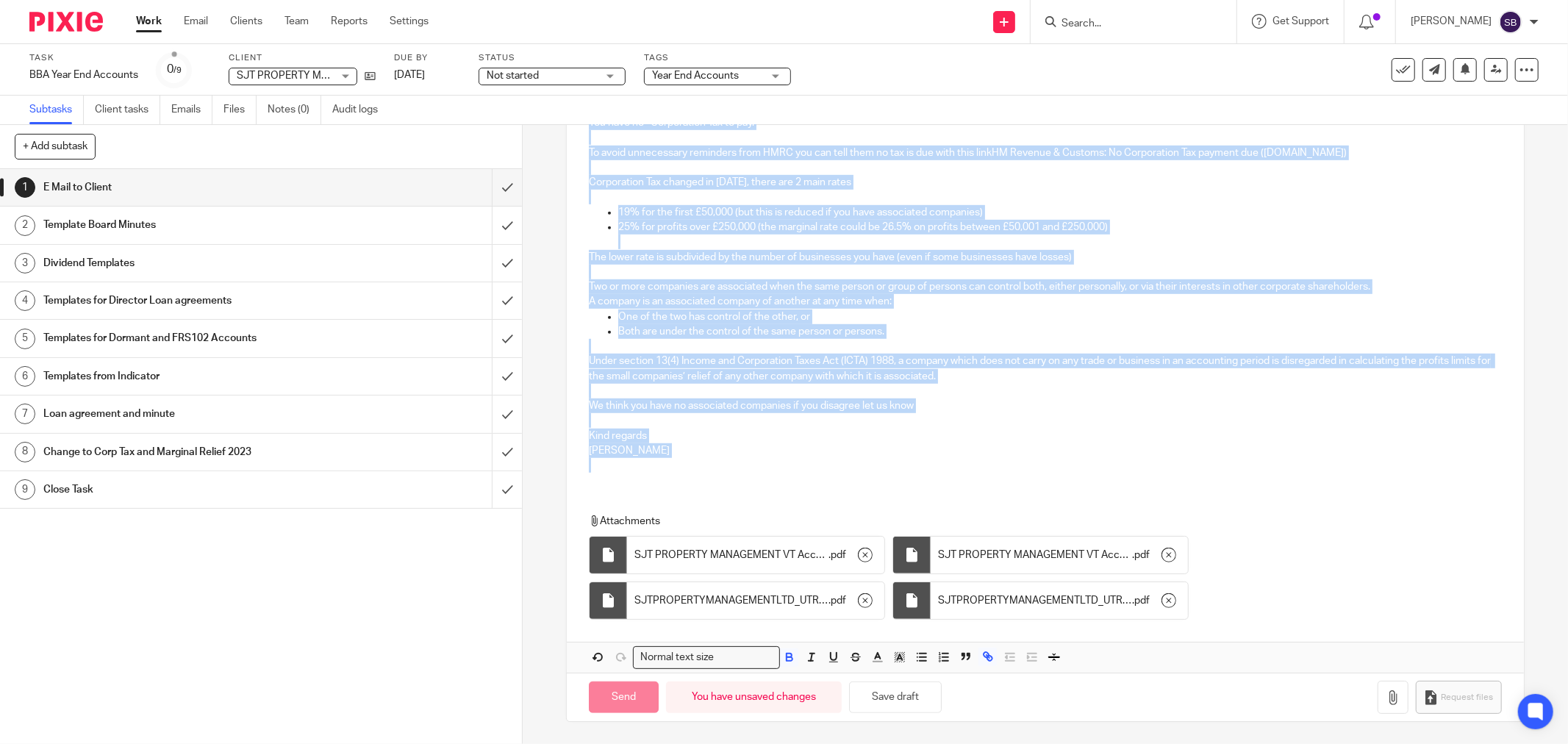
type input "Sent"
